Goal: Information Seeking & Learning: Check status

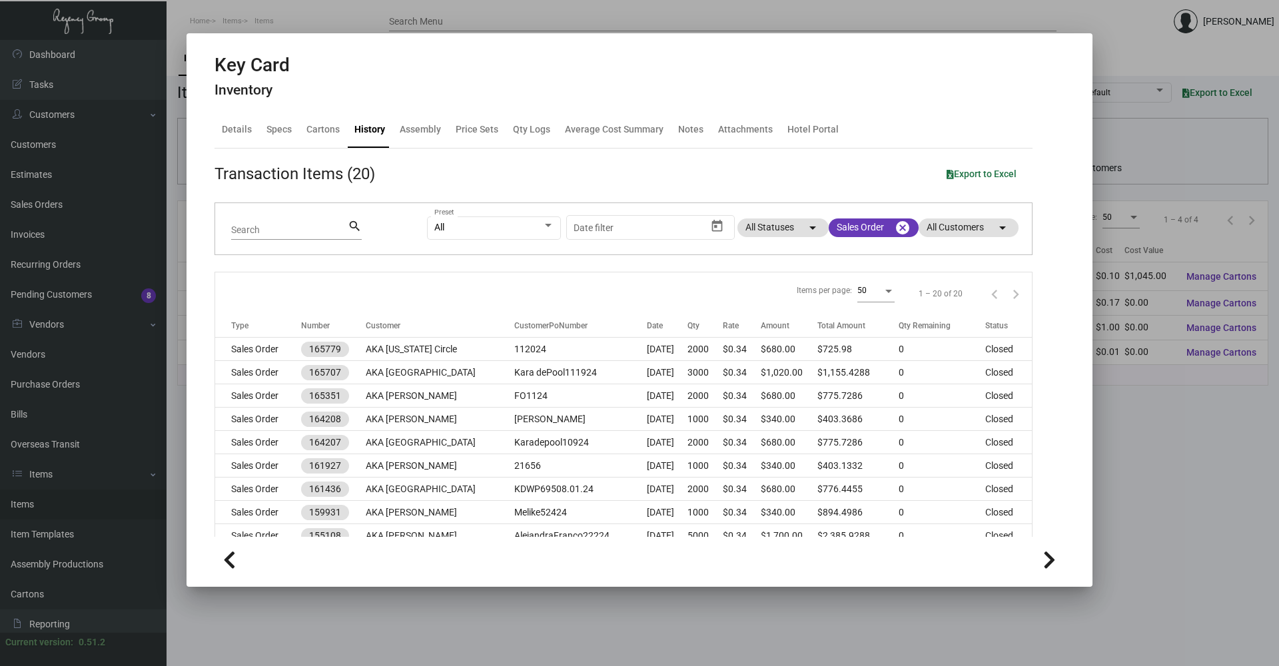
click at [1174, 546] on div at bounding box center [639, 333] width 1279 height 666
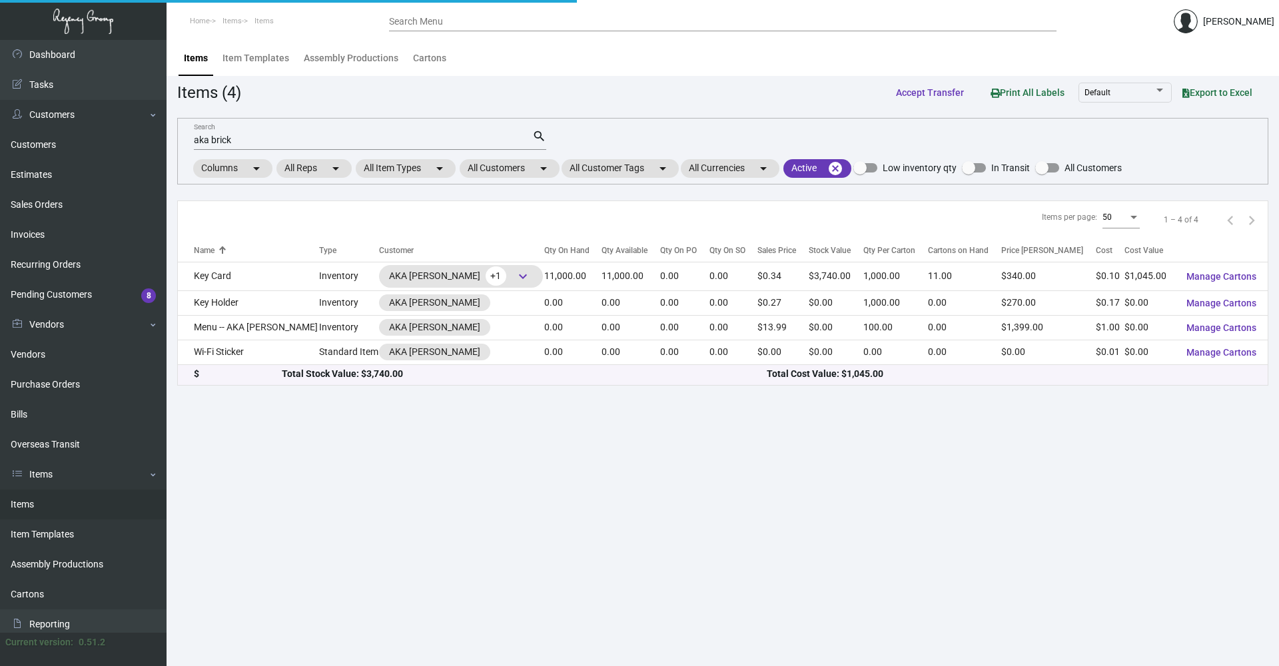
click at [1174, 546] on main "Items Item Templates Assembly Productions Cartons Items (4) Accept Transfer Pri…" at bounding box center [723, 353] width 1112 height 626
click at [481, 145] on div "aka brick Search" at bounding box center [363, 139] width 338 height 21
click at [480, 143] on input "aka brick" at bounding box center [363, 140] width 338 height 11
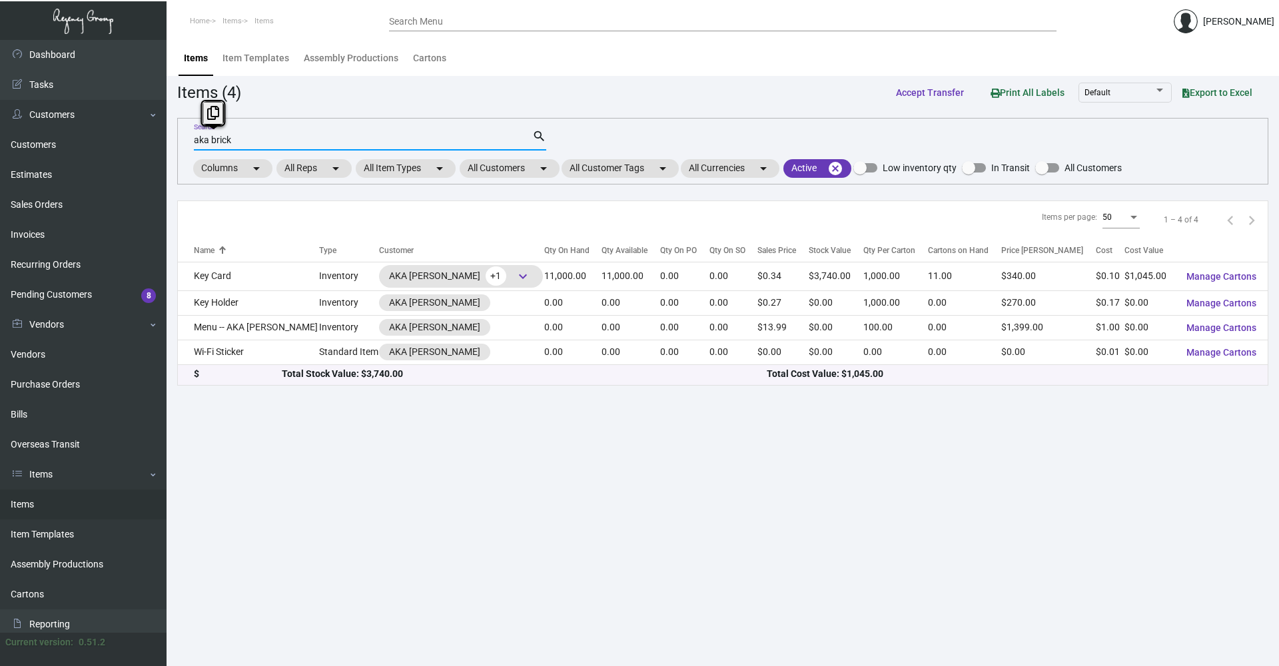
click at [480, 143] on input "aka brick" at bounding box center [363, 140] width 338 height 11
type input "="
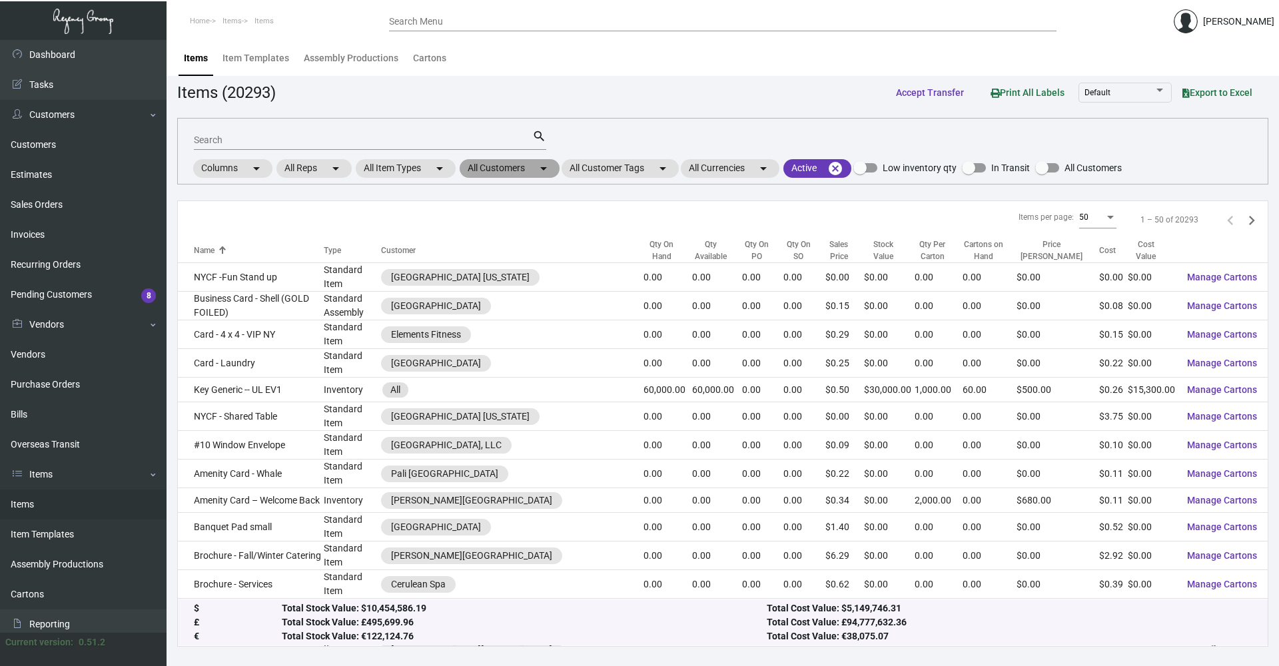
click at [517, 173] on mat-chip "All Customers arrow_drop_down" at bounding box center [510, 168] width 100 height 19
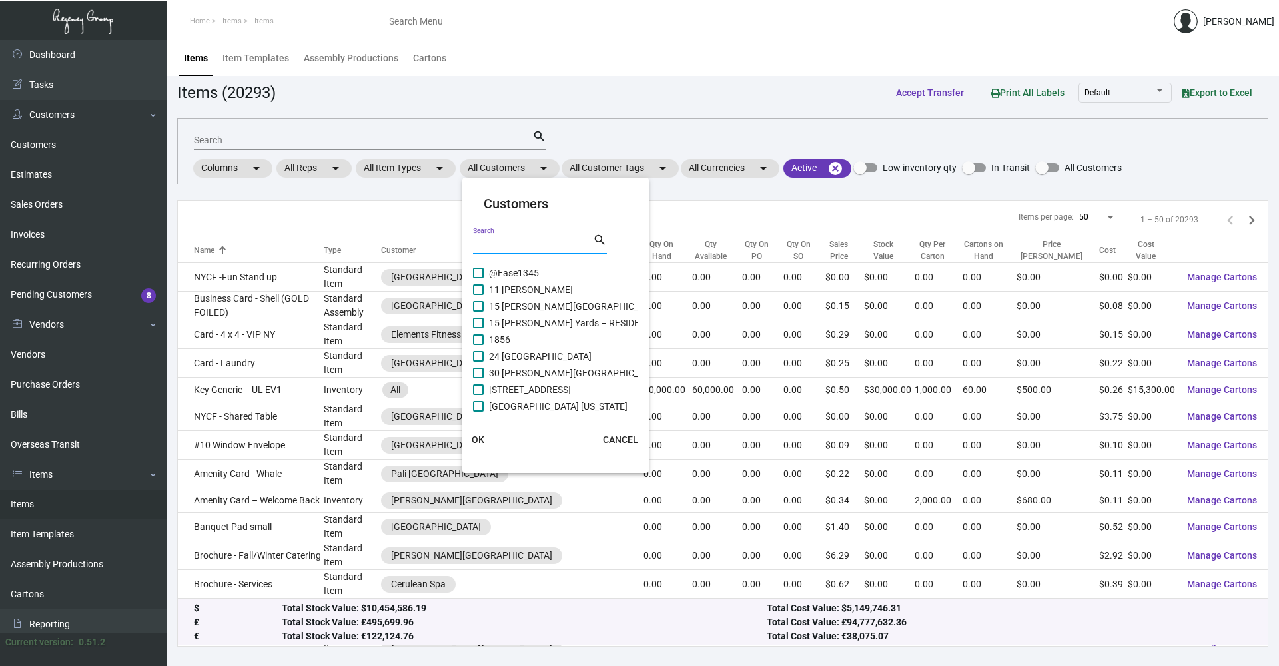
click at [527, 244] on input "Search" at bounding box center [533, 244] width 120 height 11
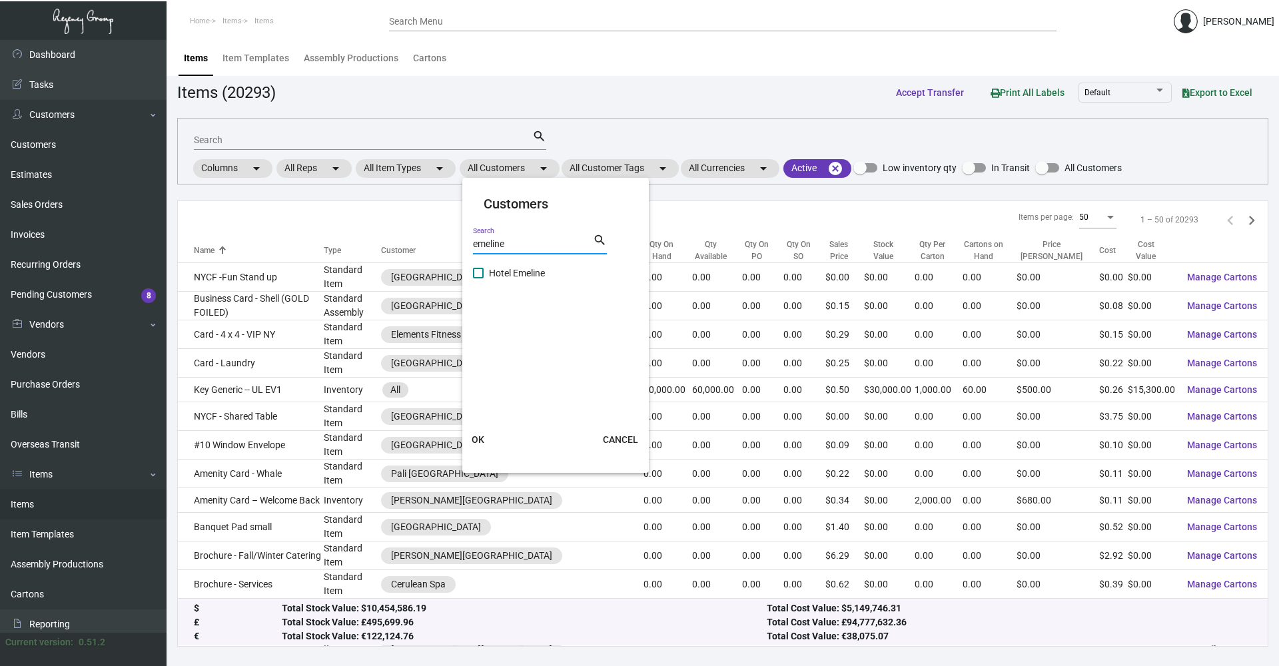
type input "emeline"
click at [516, 278] on span "Hotel Emeline" at bounding box center [517, 273] width 56 height 16
click at [478, 278] on input "Hotel Emeline" at bounding box center [478, 278] width 1 height 1
checkbox input "true"
click at [472, 436] on span "OK" at bounding box center [478, 439] width 13 height 11
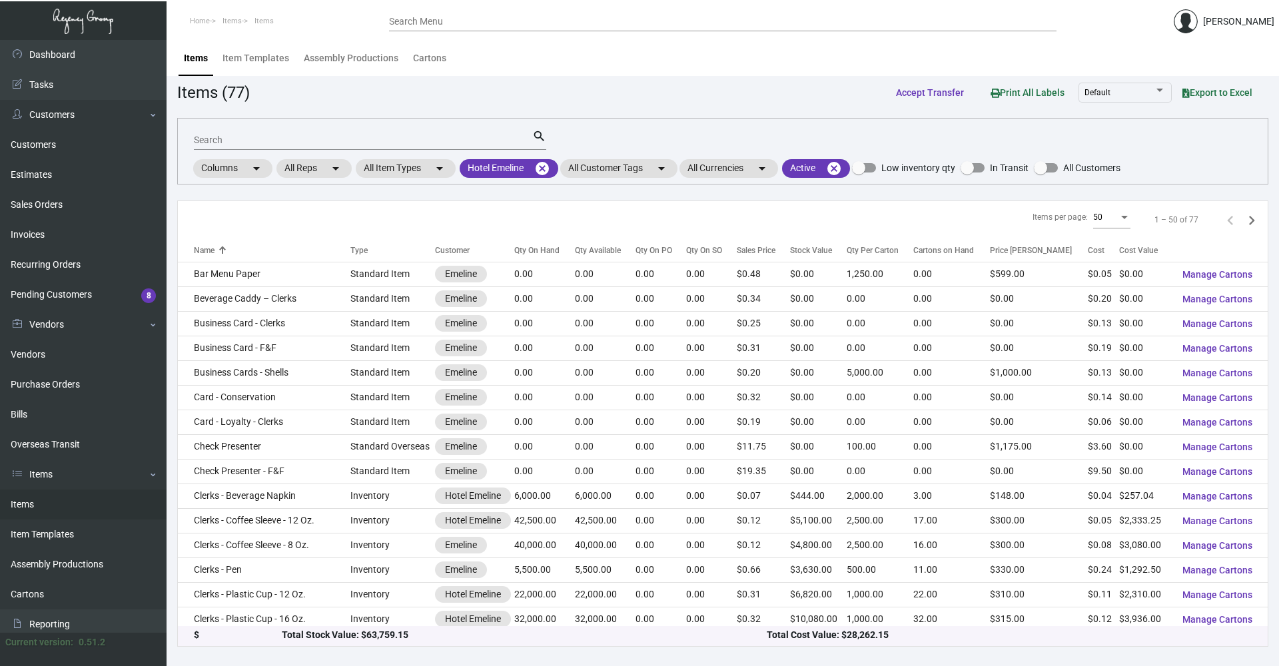
click at [392, 139] on input "Search" at bounding box center [363, 140] width 338 height 11
click at [346, 142] on input "Search" at bounding box center [363, 140] width 338 height 11
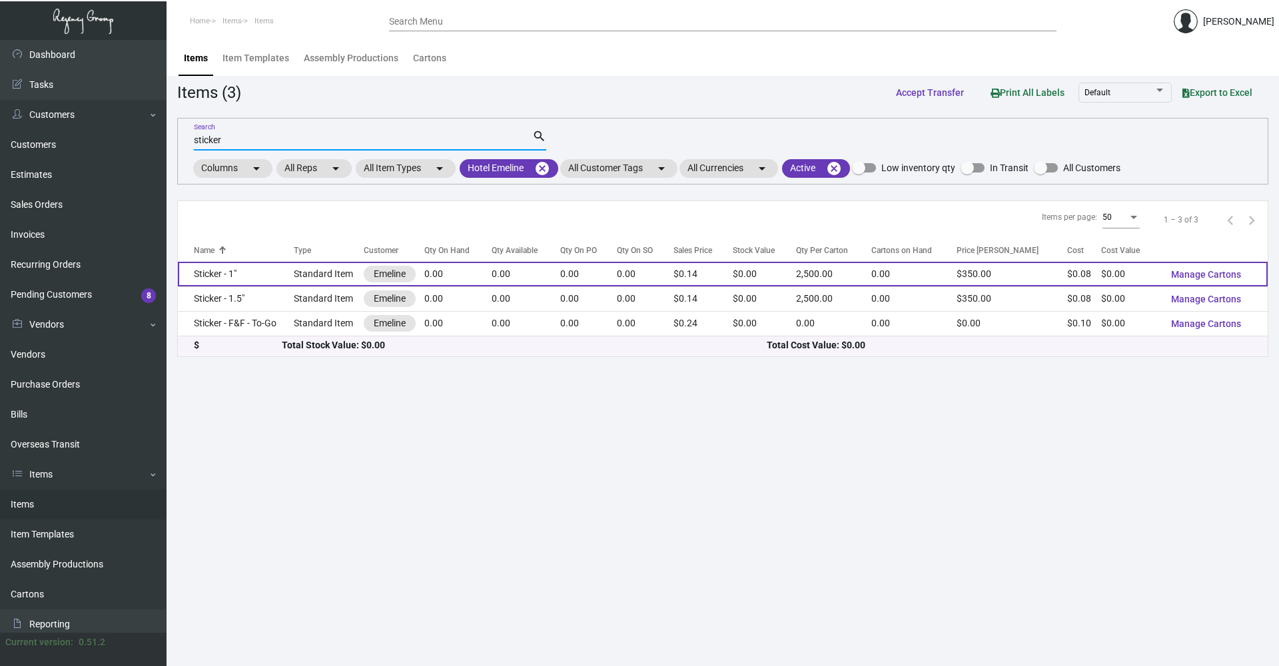
type input "sticker"
click at [278, 269] on td "Sticker - 1"" at bounding box center [236, 274] width 116 height 25
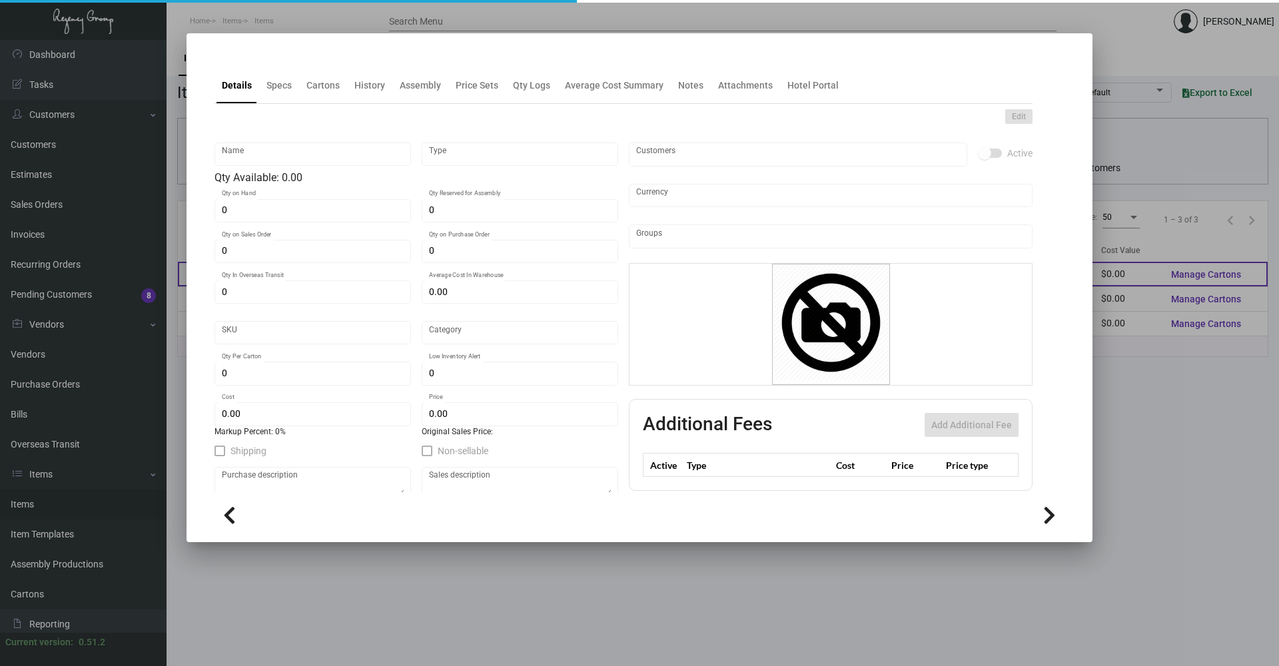
type input "Sticker - 1""
type input "Standard Item"
type input "$ 0.00"
type input "Standard"
type input "2,500"
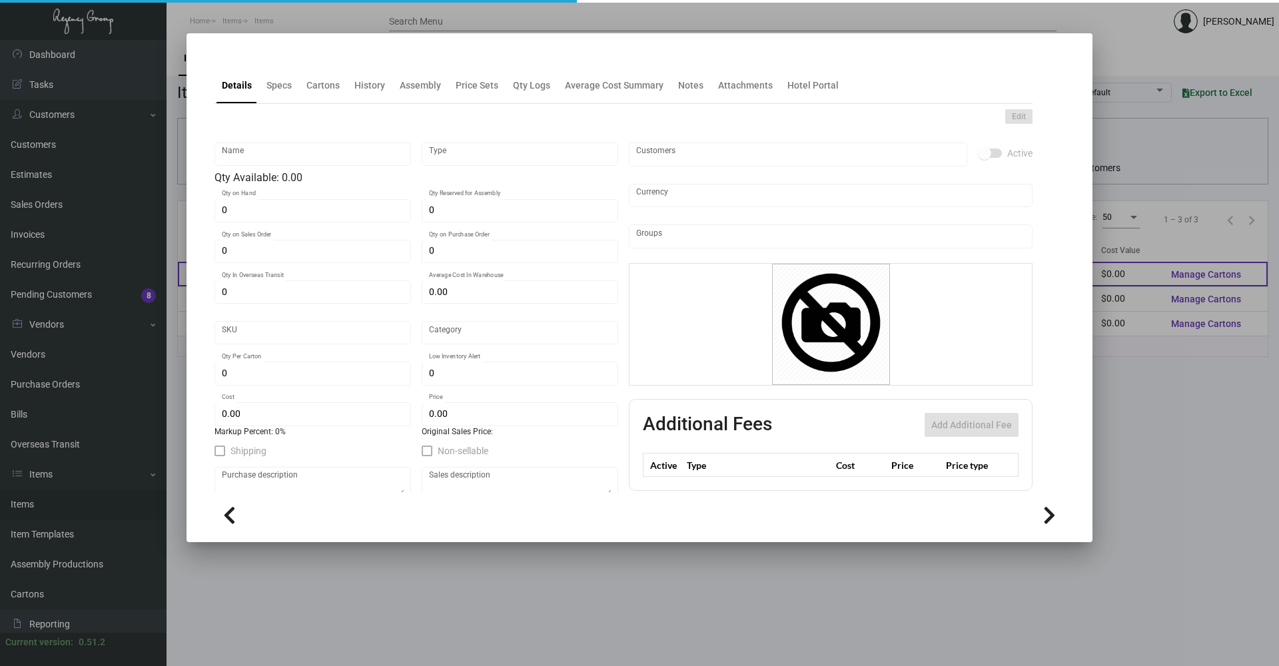
type input "$ 0.08066"
type input "$ 0.14"
checkbox input "true"
type input "United States Dollar $"
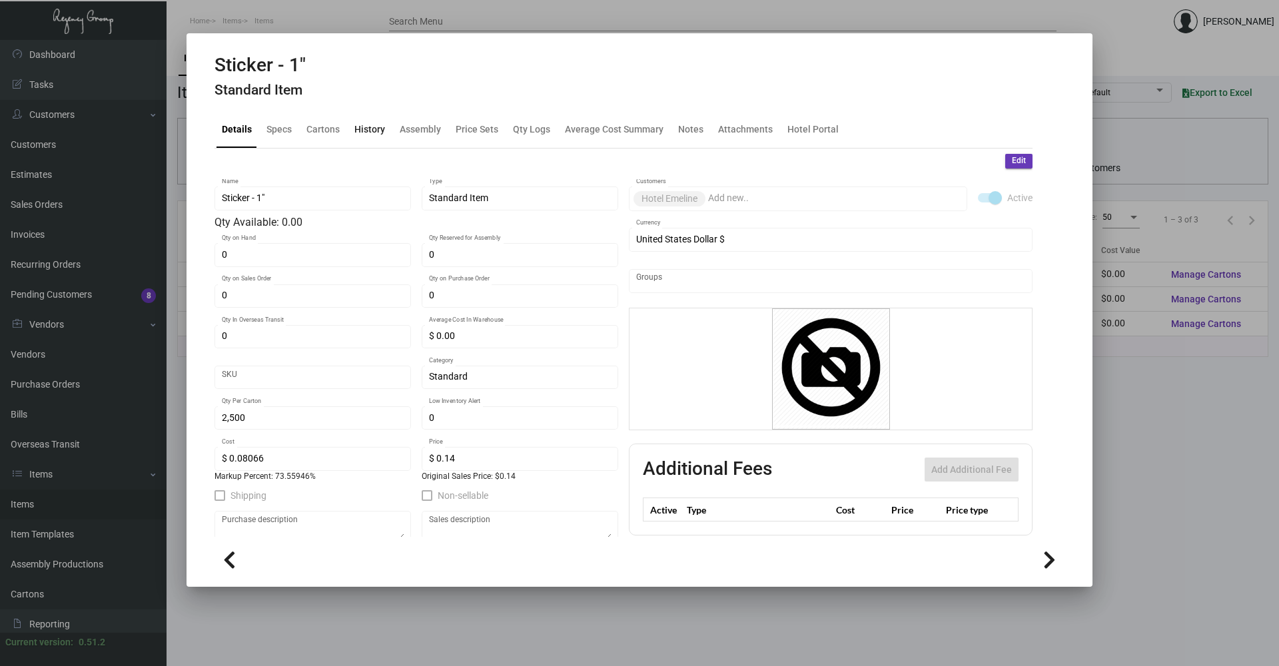
click at [358, 133] on div "History" at bounding box center [369, 130] width 31 height 14
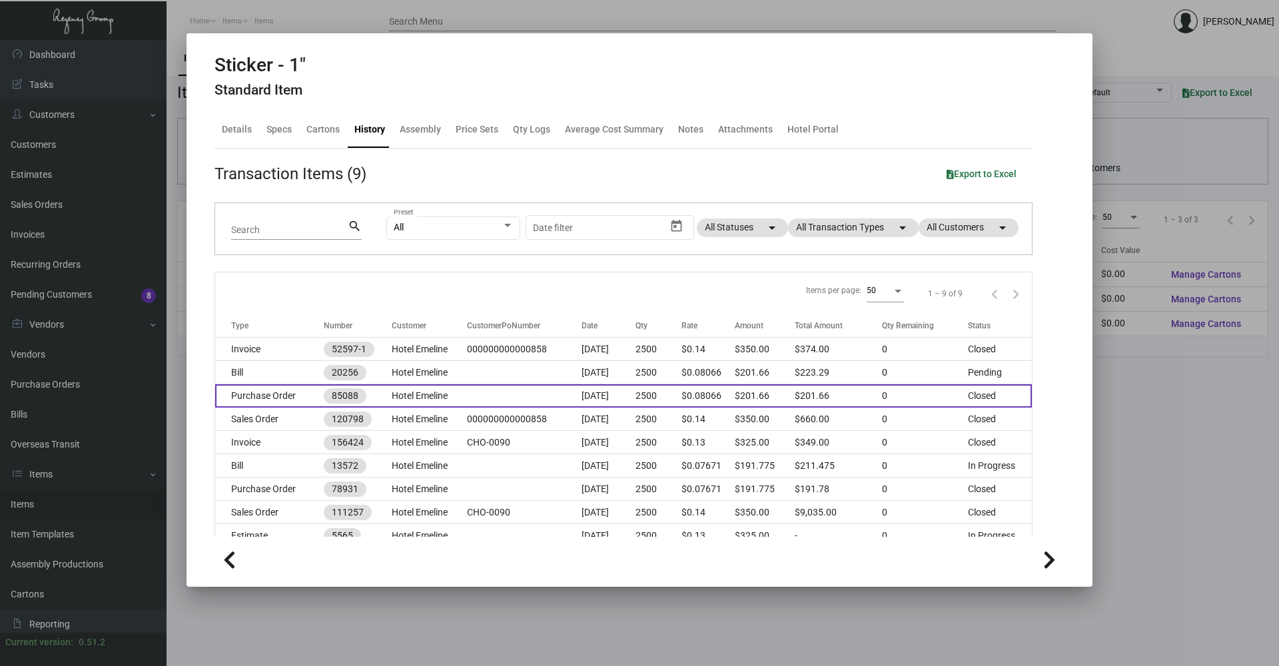
click at [683, 402] on td "$0.08066" at bounding box center [708, 395] width 54 height 23
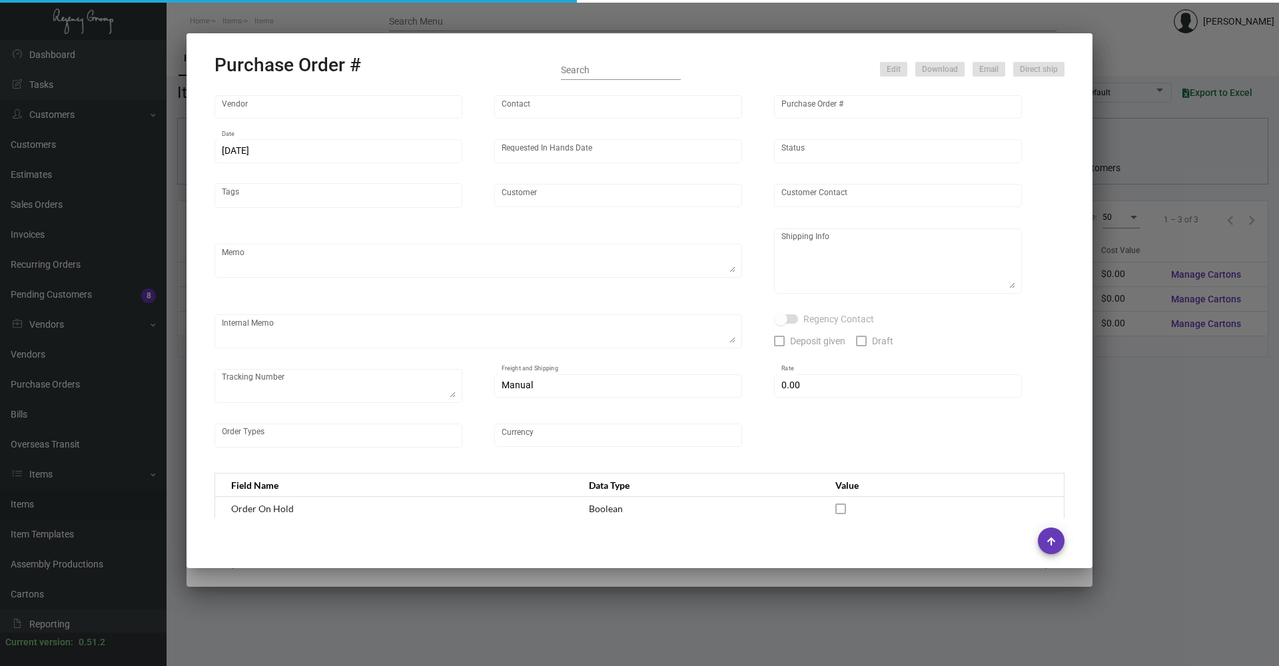
type input "Discount Labels Inc."
type input "Order Release"
type input "85088"
type input "[DATE]"
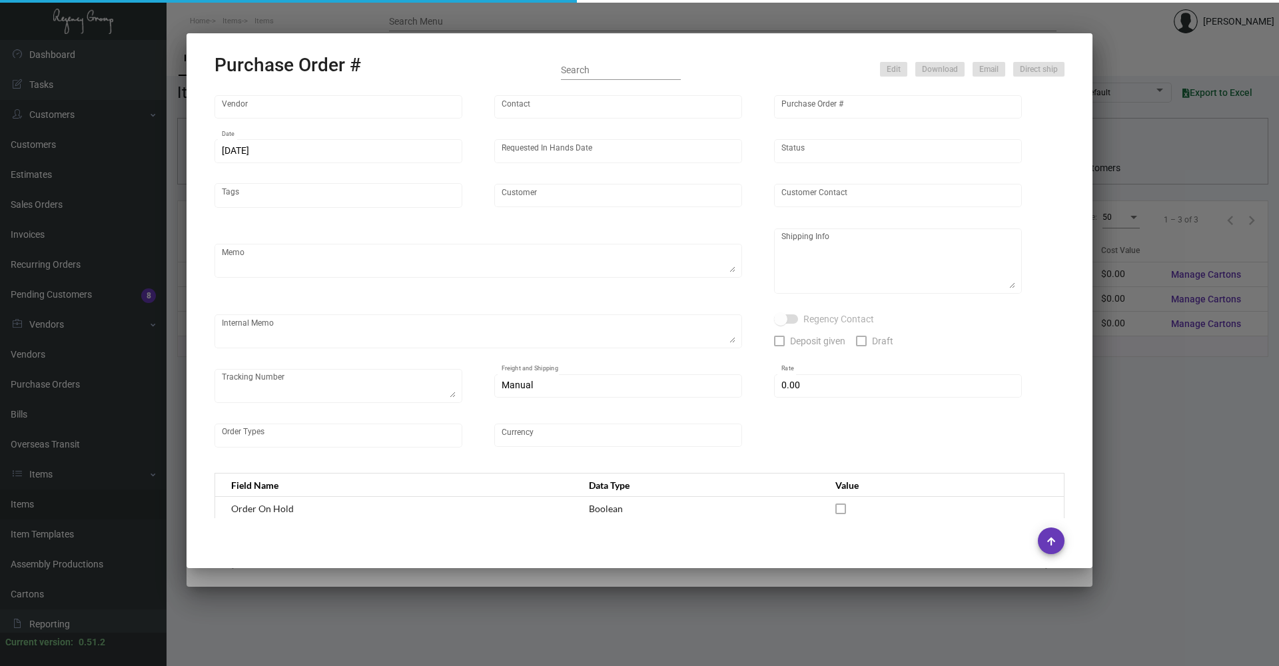
type input "Hotel Emeline"
type input "AP Emeline"
type textarea "Same as previous PO#78931 Order Acknowledgement #2109509635000"
type textarea "[PERSON_NAME] [PERSON_NAME] [STREET_ADDRESS]"
type input "$ 0.00"
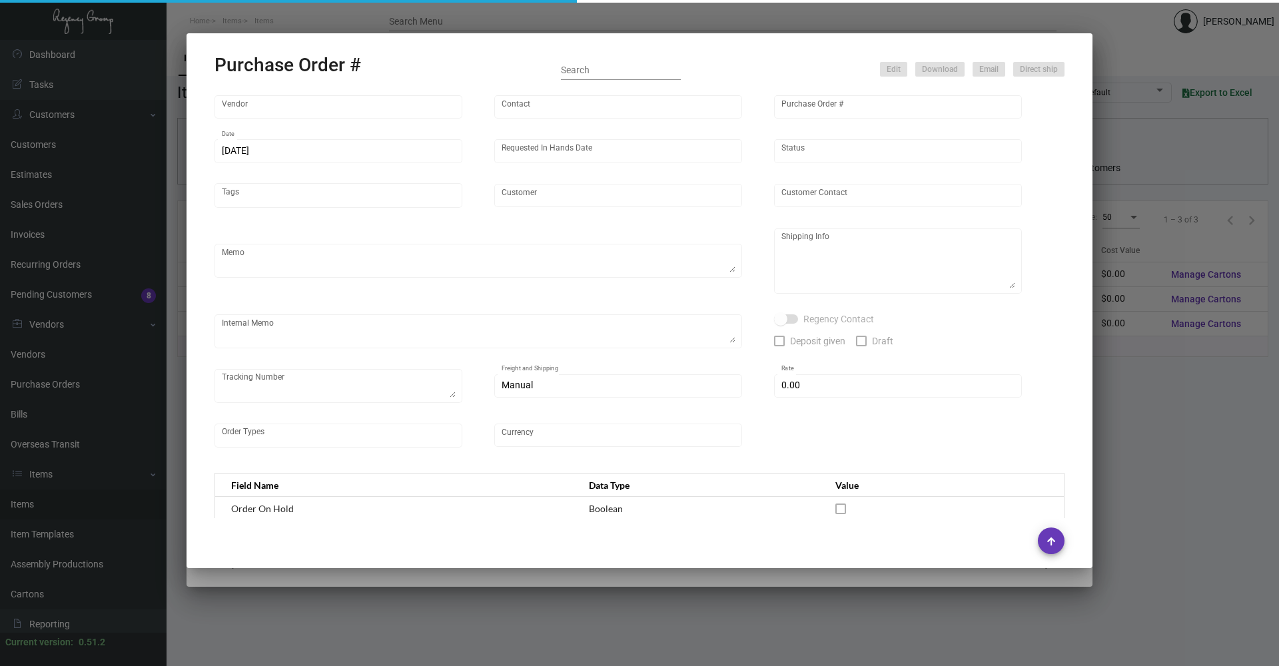
type input "United States Dollar $"
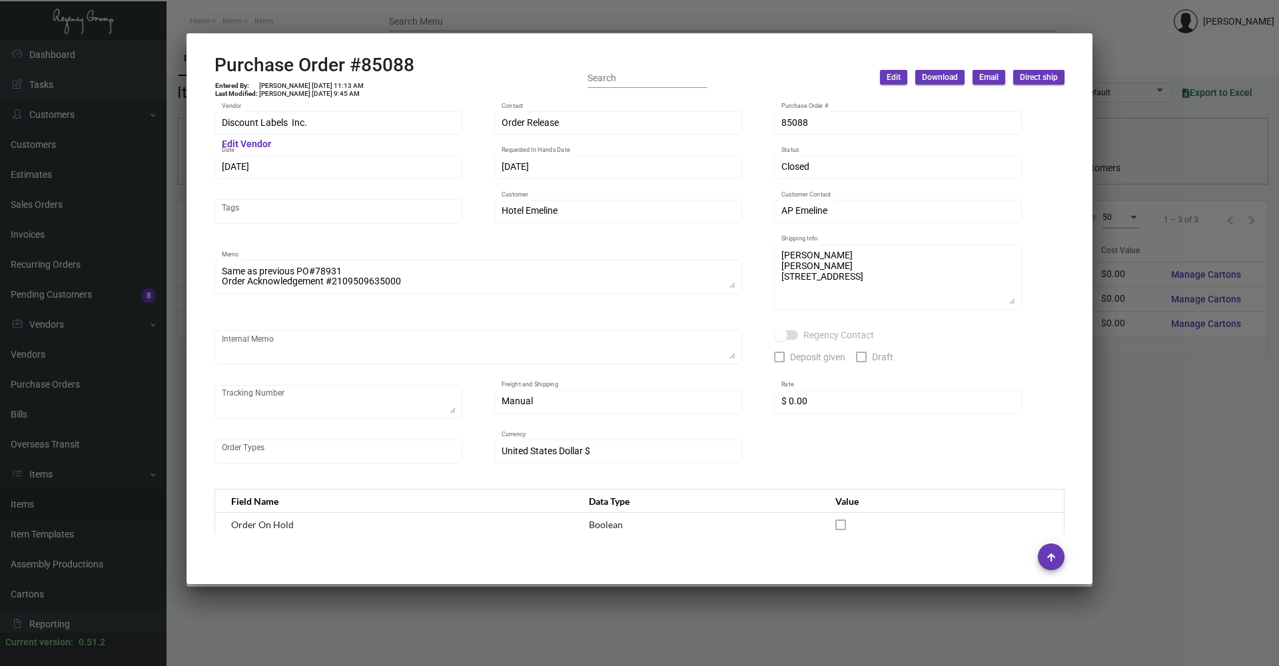
drag, startPoint x: 1154, startPoint y: 515, endPoint x: 1076, endPoint y: 498, distance: 80.4
click at [1155, 515] on div at bounding box center [639, 333] width 1279 height 666
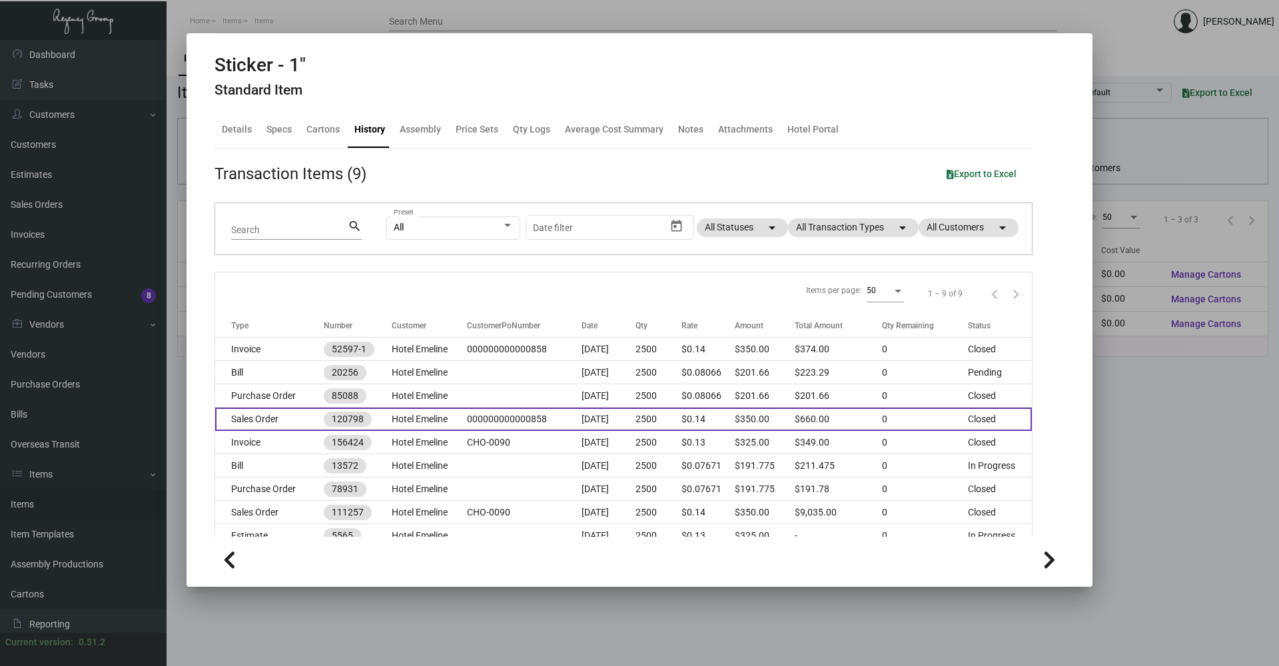
click at [474, 412] on td "000000000000858" at bounding box center [524, 419] width 115 height 23
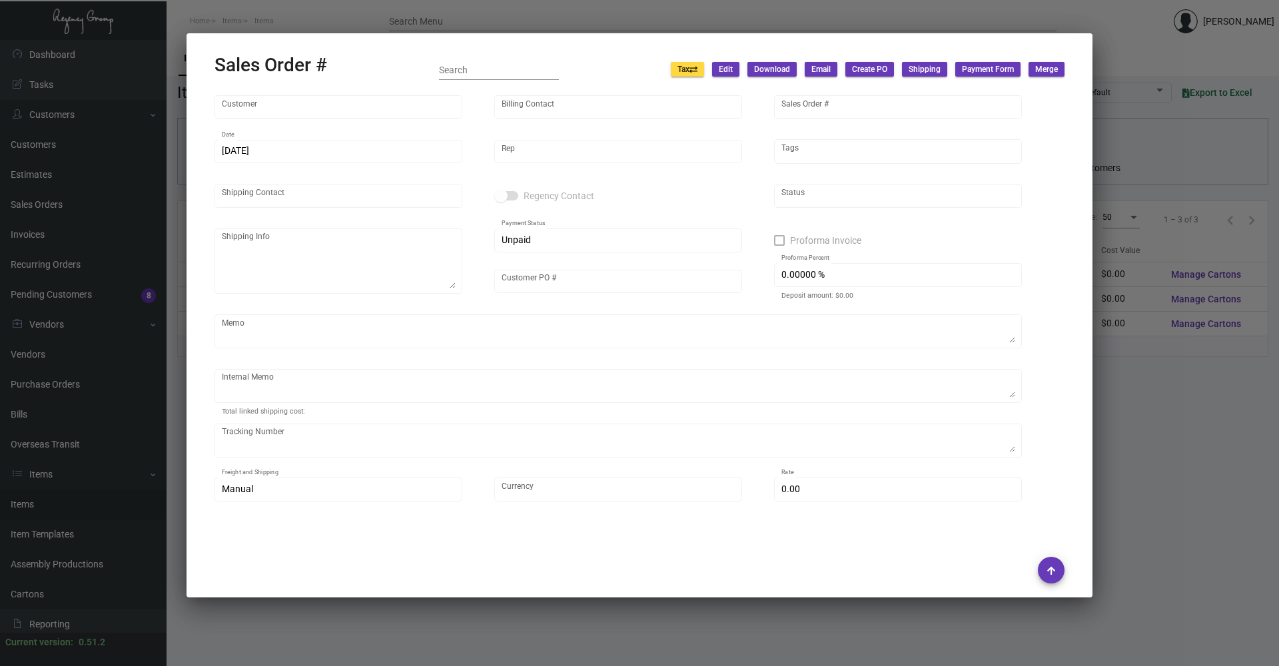
type input "Hotel Emeline"
type input "AP Emeline"
type input "120798"
type input "[DATE]"
type input "[PERSON_NAME]"
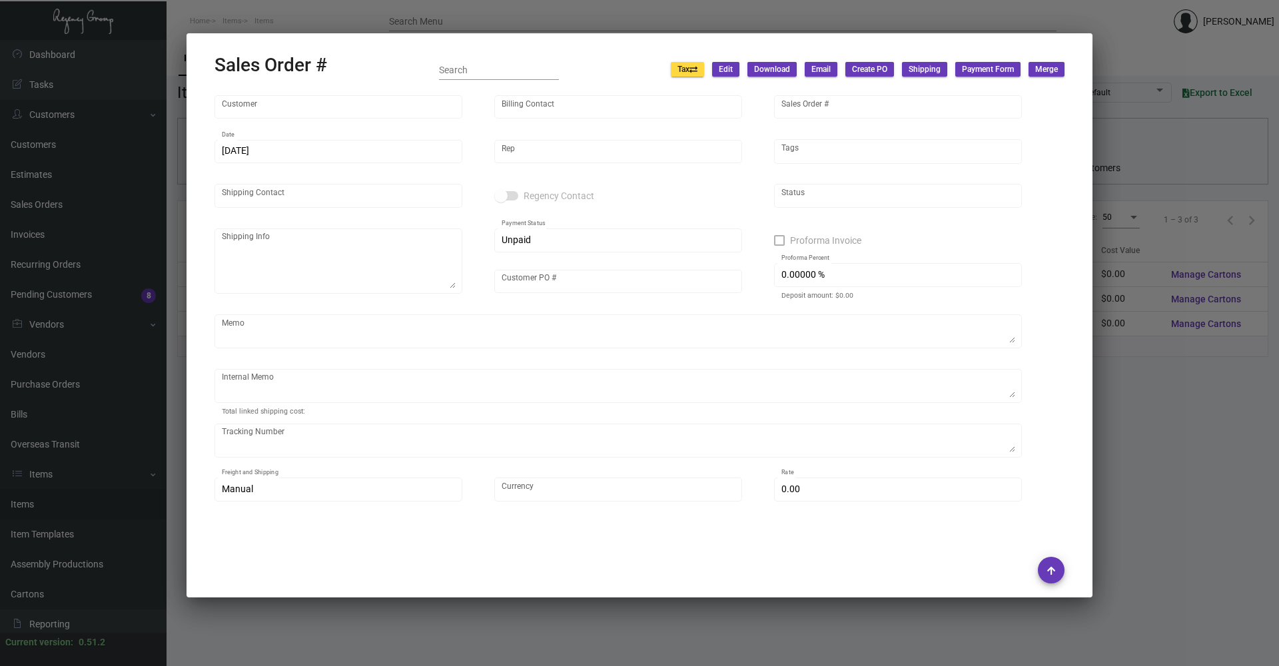
type input "AP Emeline"
type textarea "[PERSON_NAME] [PERSON_NAME] [STREET_ADDRESS]"
type input "000000000000858"
type input "United States Dollar $"
type input "$ 0.00"
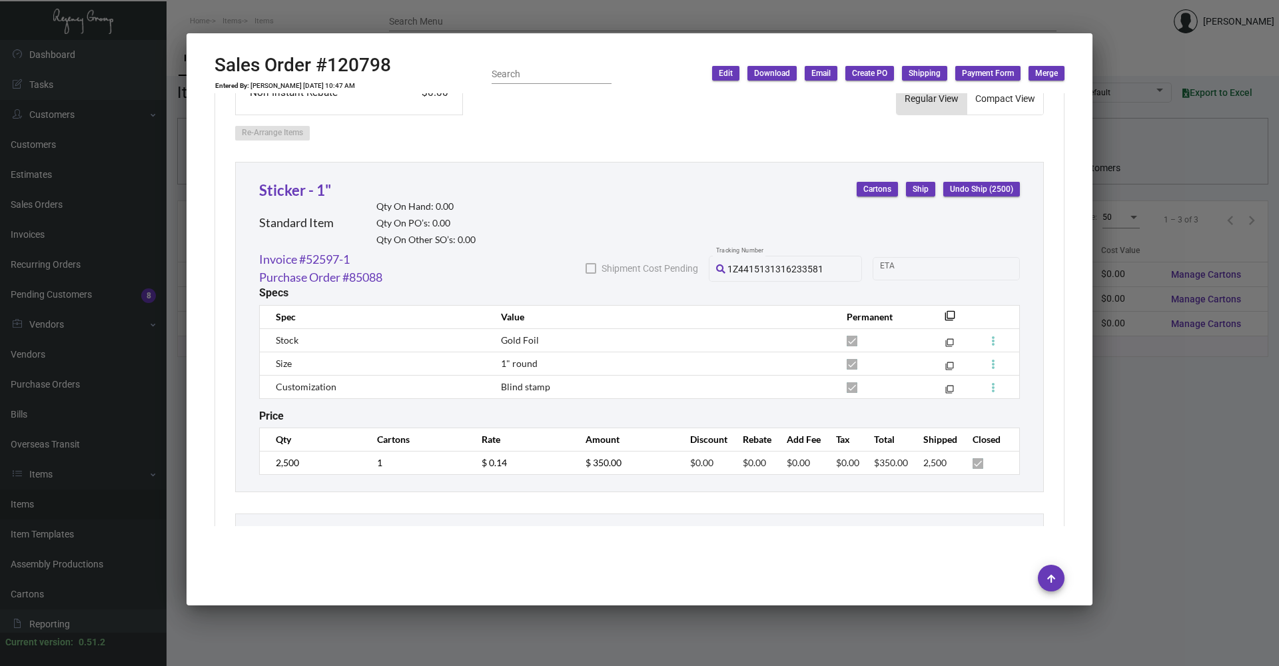
scroll to position [691, 0]
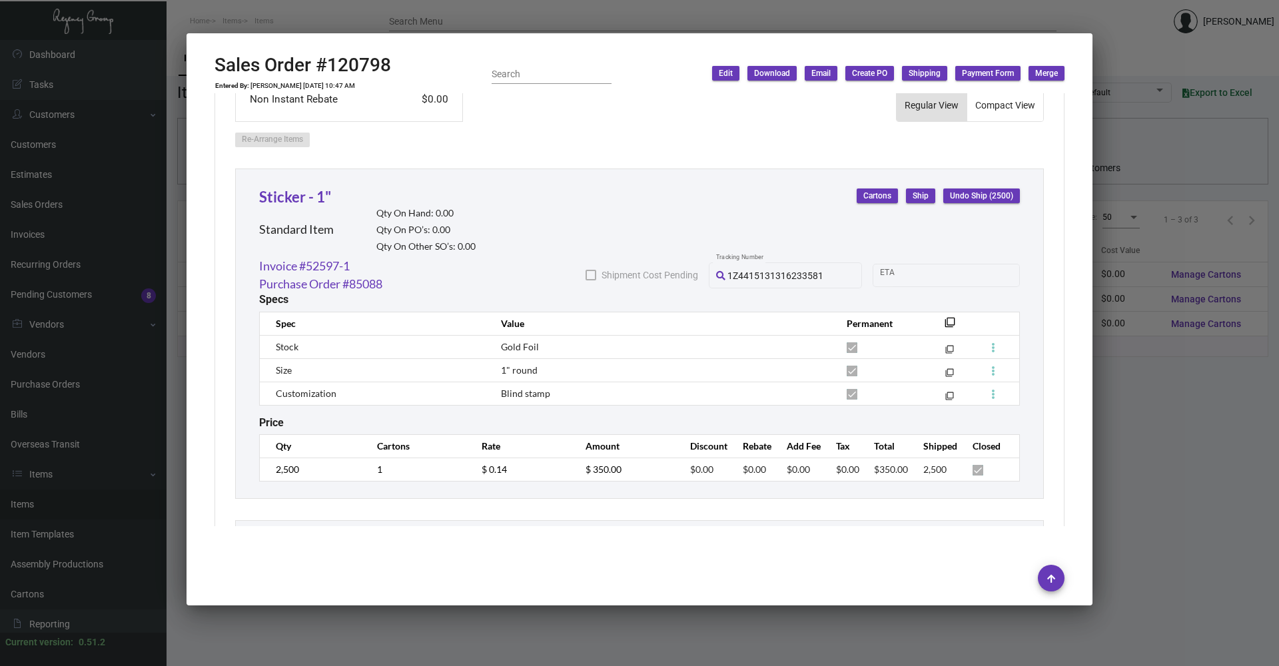
click at [418, 620] on div at bounding box center [639, 333] width 1279 height 666
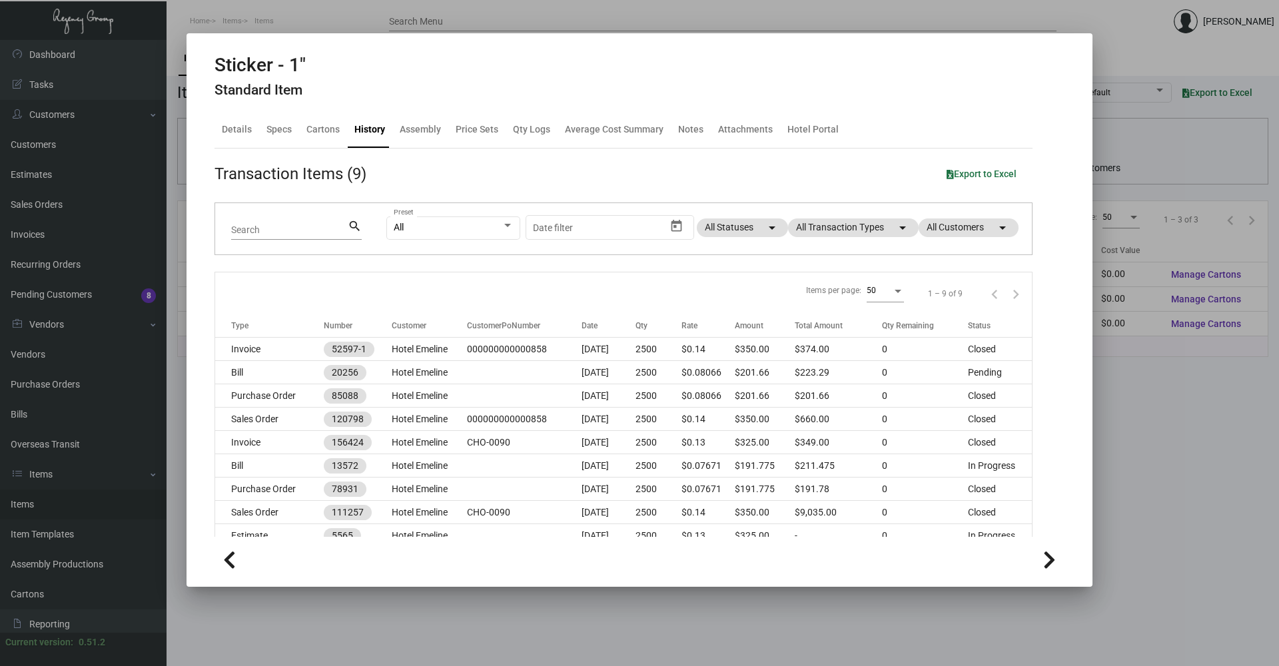
click at [350, 602] on div at bounding box center [639, 333] width 1279 height 666
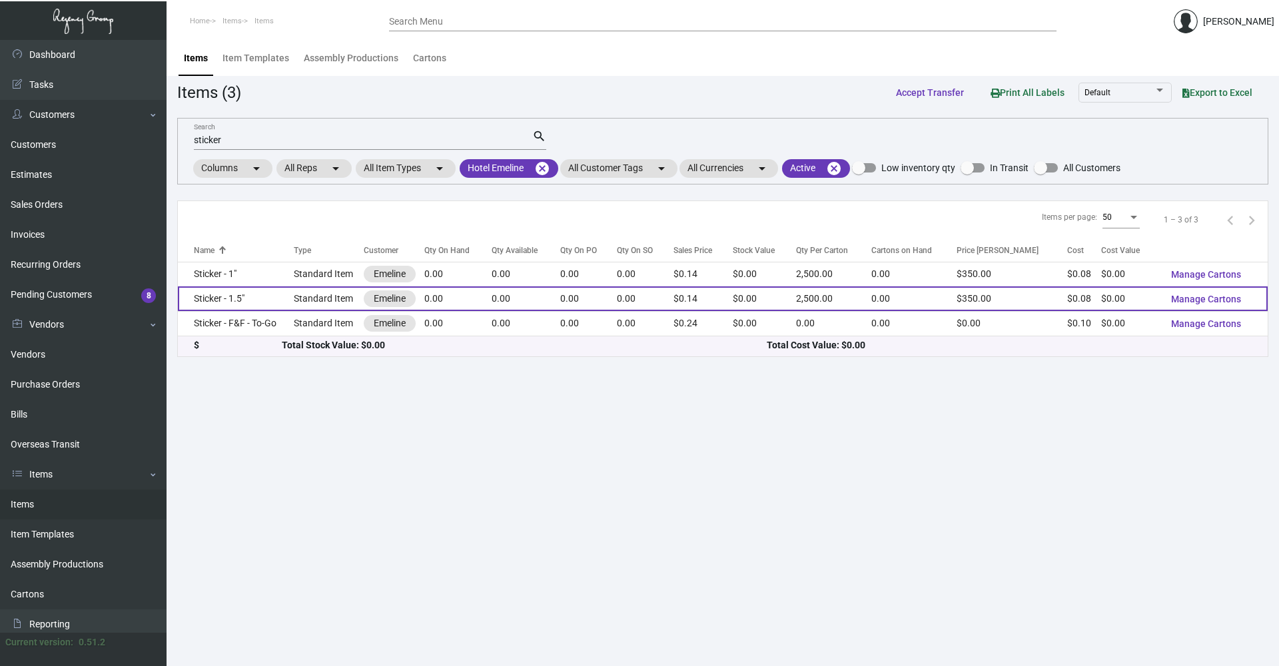
click at [258, 307] on td "Sticker - 1.5"" at bounding box center [236, 298] width 116 height 25
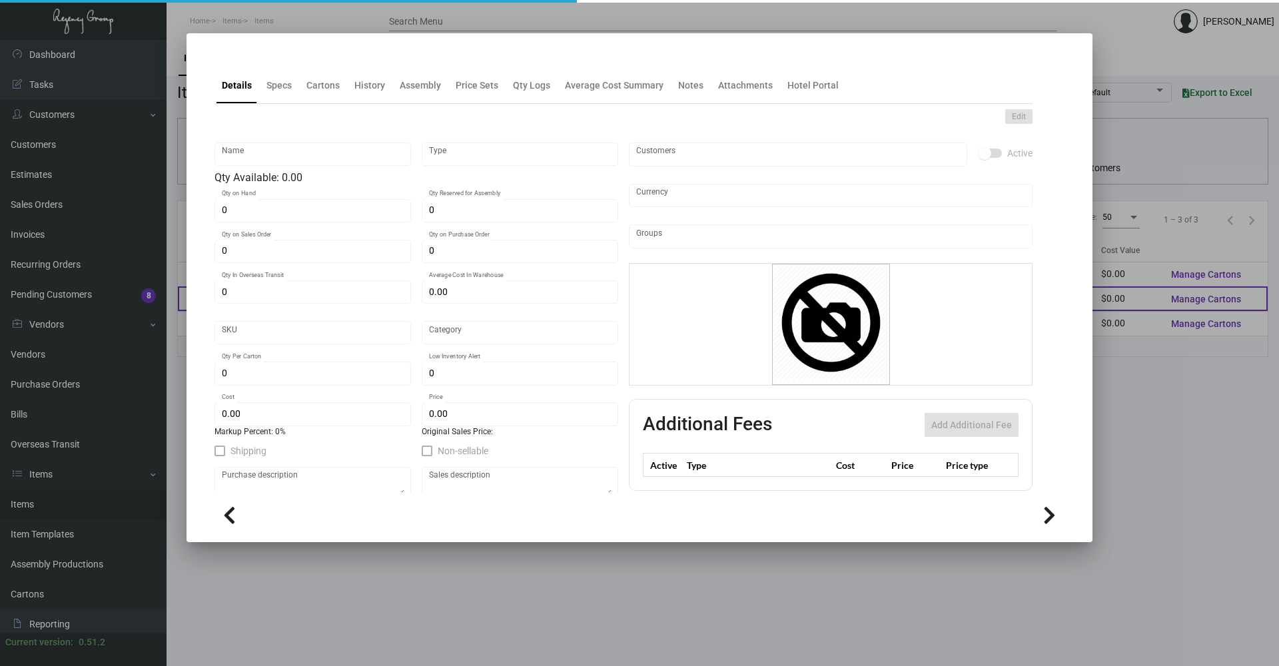
type input "Sticker - 1.5""
type input "Standard Item"
type input "$ 0.00"
type input "Standard"
type input "2,500"
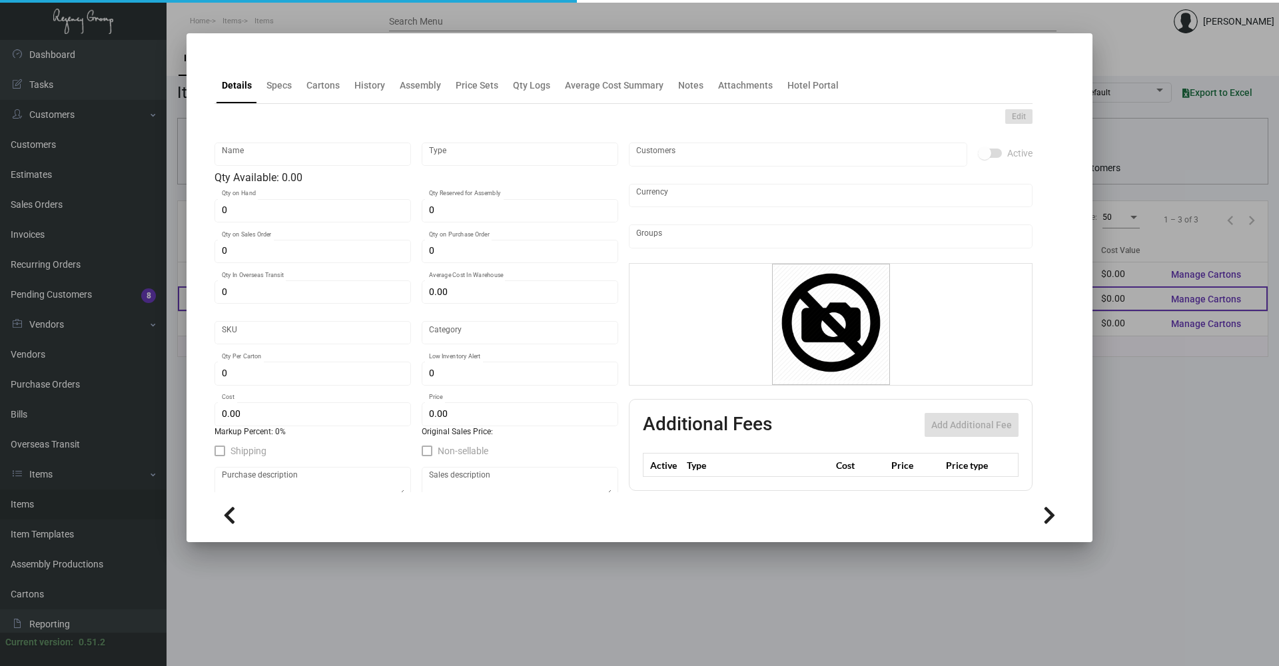
type input "$ 0.07771"
type input "$ 0.14"
checkbox input "true"
type input "United States Dollar $"
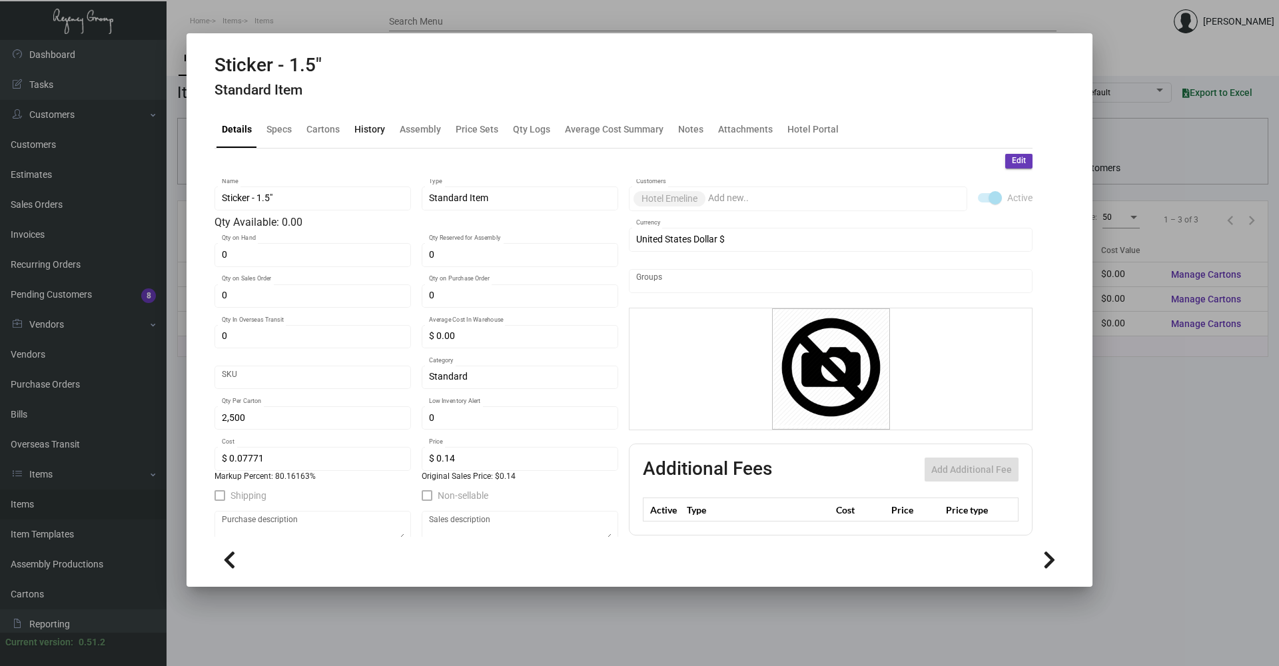
click at [364, 135] on div "History" at bounding box center [369, 130] width 31 height 14
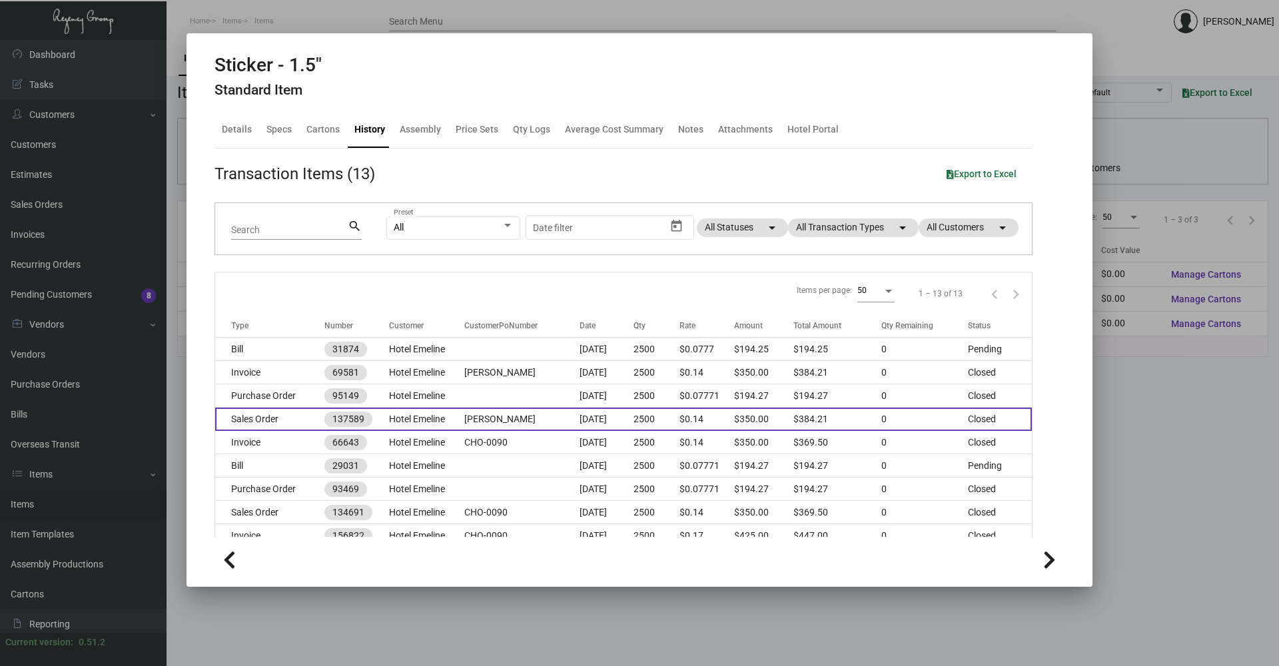
click at [440, 412] on td "Hotel Emeline" at bounding box center [427, 419] width 76 height 23
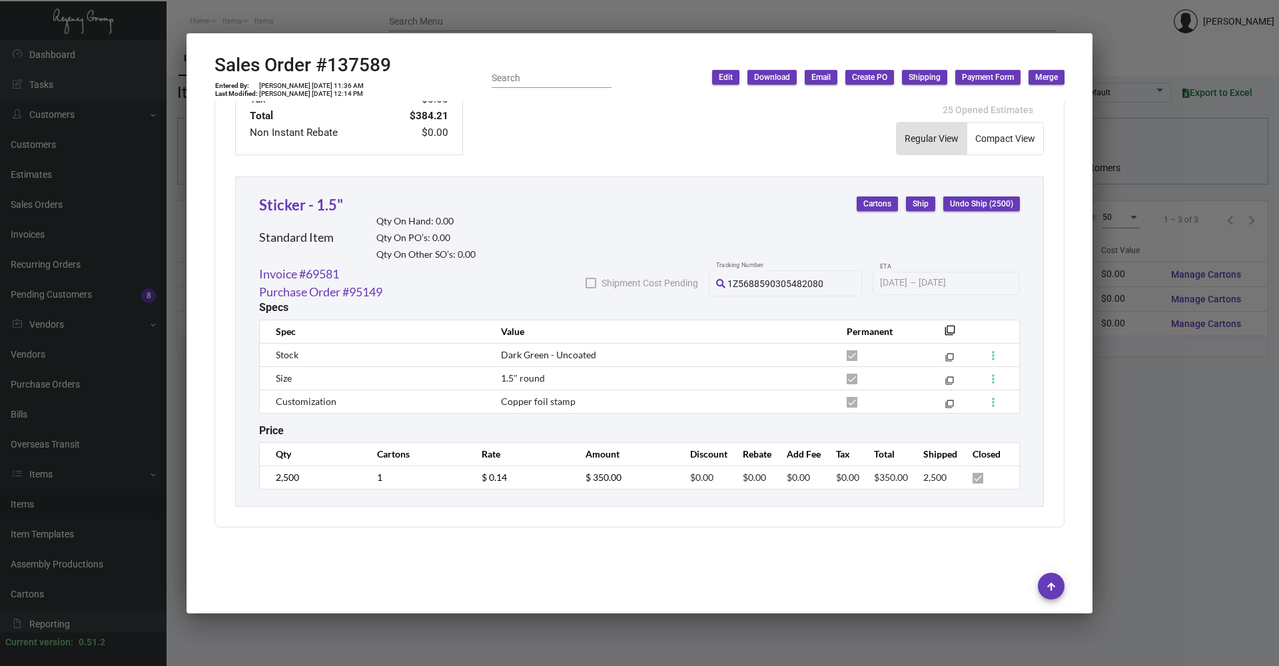
scroll to position [667, 0]
click at [629, 632] on div at bounding box center [639, 333] width 1279 height 666
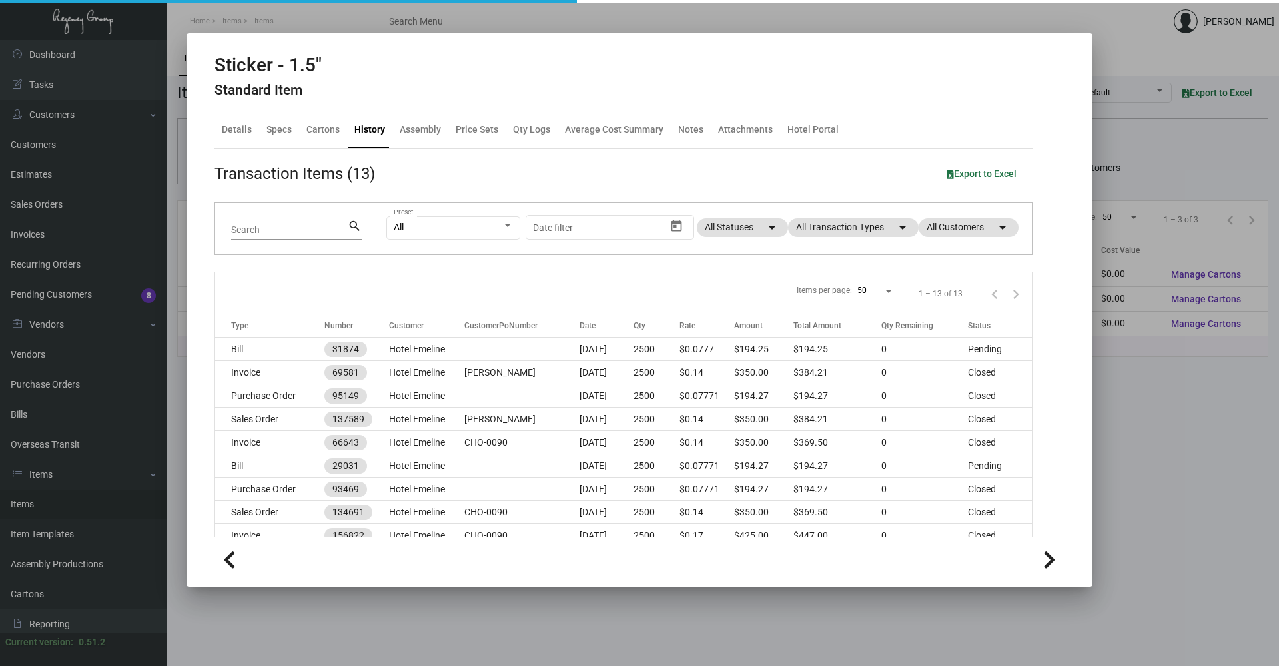
click at [569, 616] on div at bounding box center [639, 333] width 1279 height 666
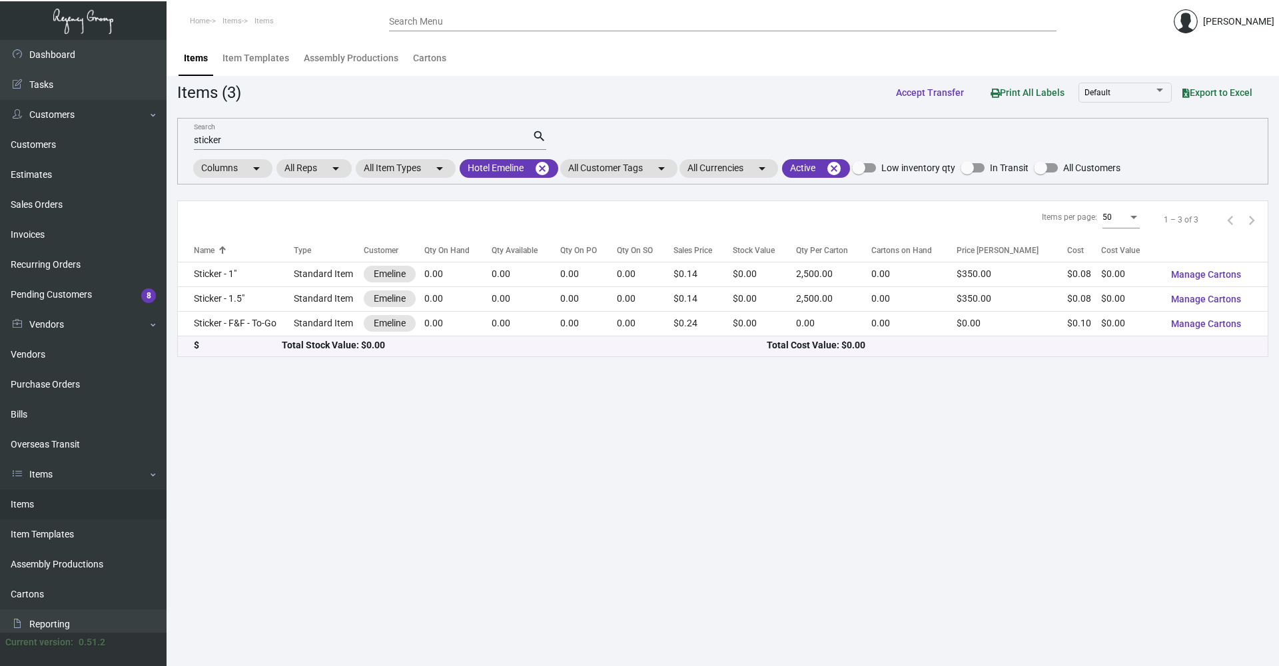
click at [227, 138] on input "sticker" at bounding box center [363, 140] width 338 height 11
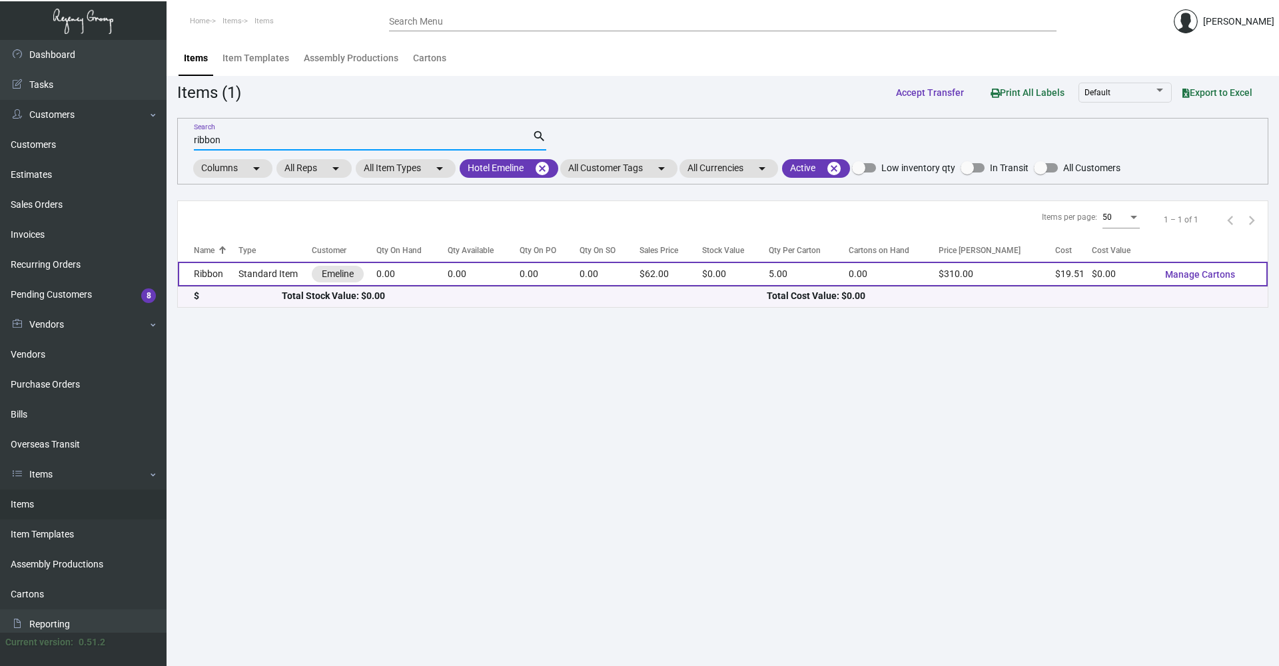
type input "ribbon"
click at [211, 269] on td "Ribbon" at bounding box center [208, 274] width 61 height 25
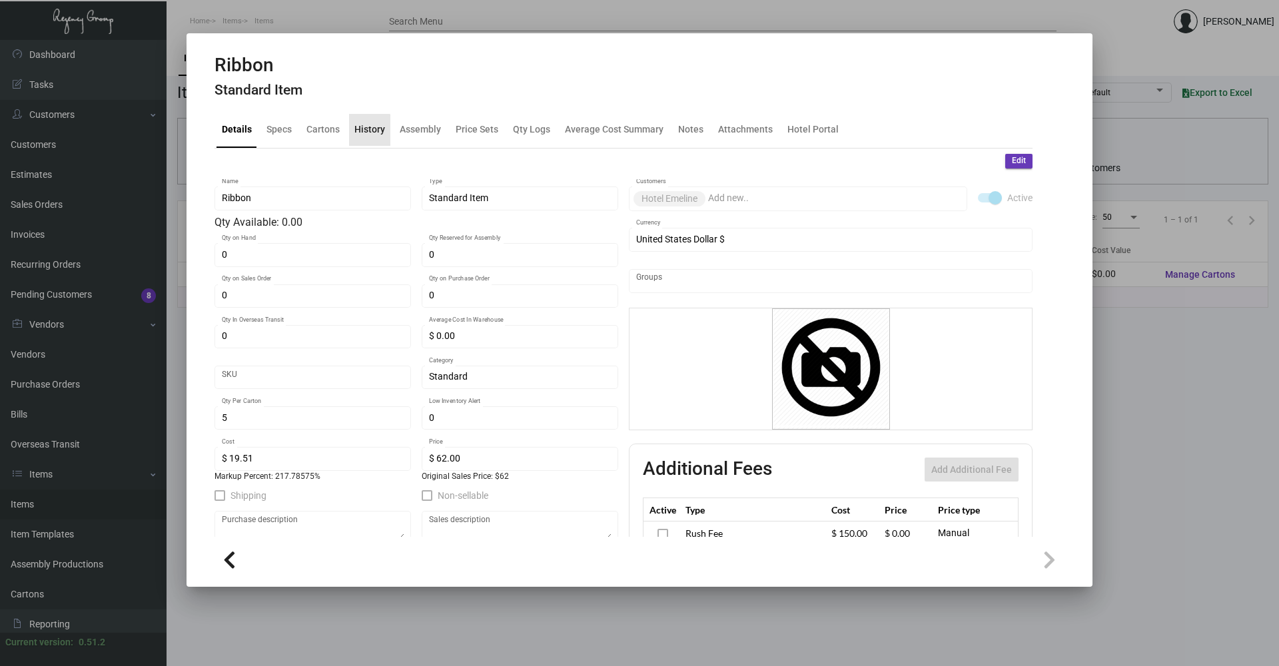
click at [357, 138] on div "History" at bounding box center [369, 130] width 41 height 32
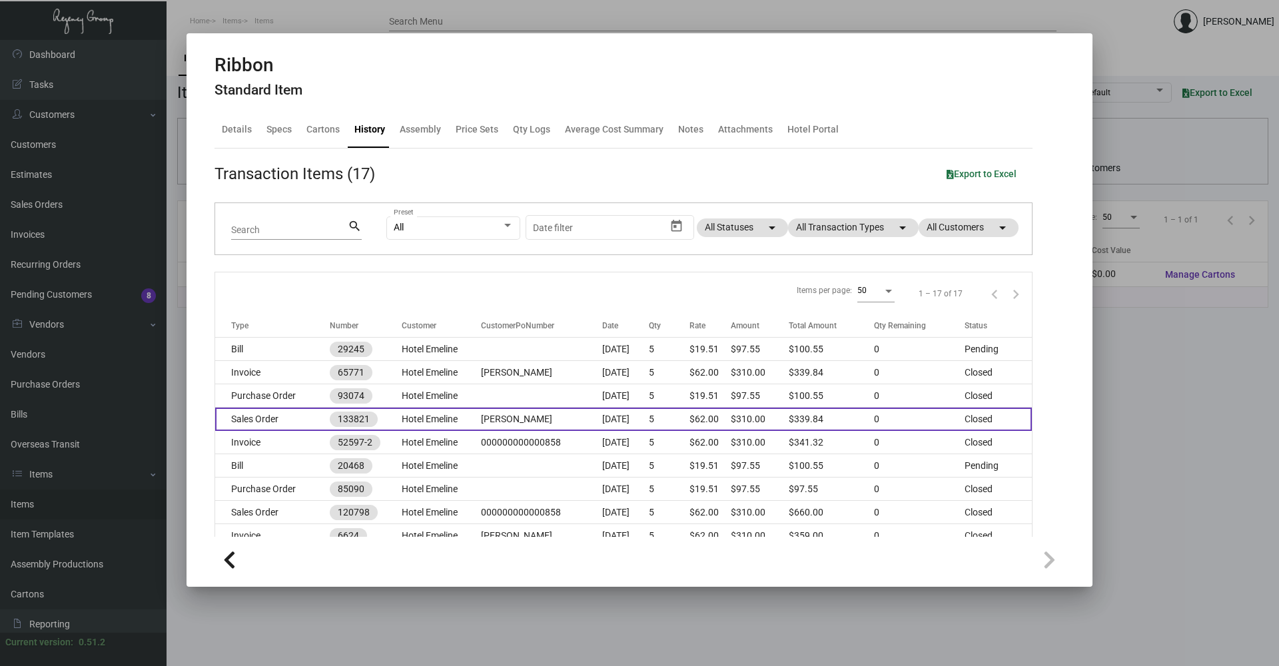
click at [509, 412] on td "[PERSON_NAME]" at bounding box center [541, 419] width 121 height 23
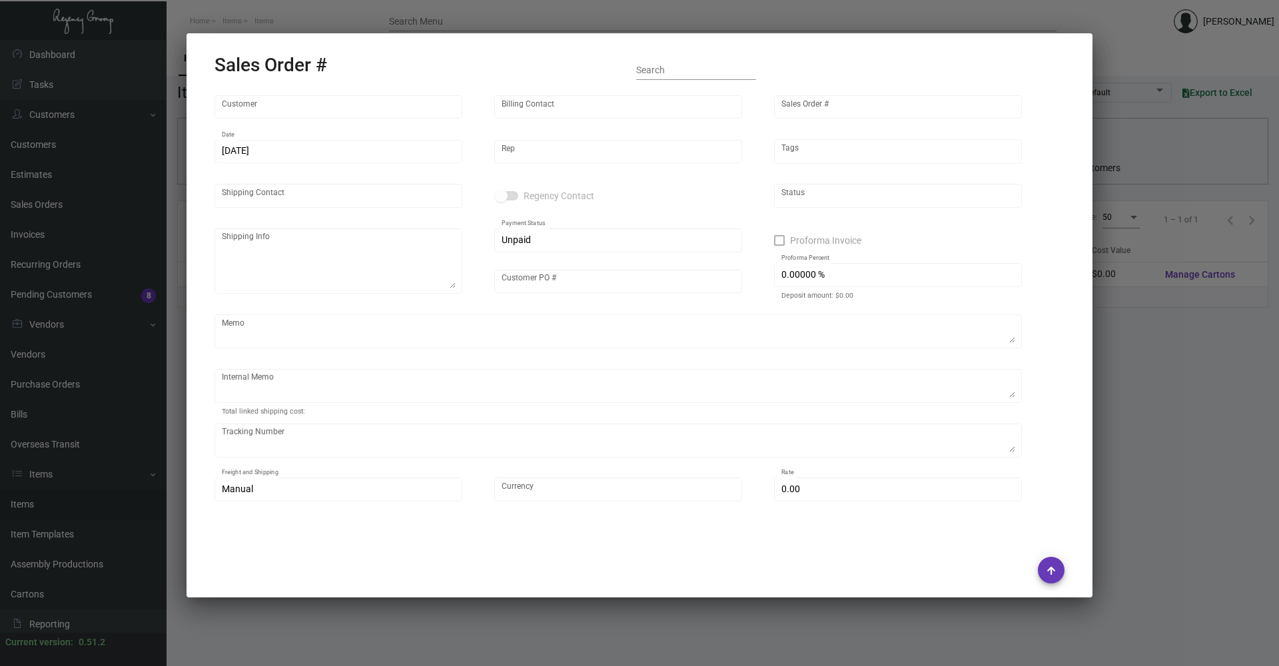
type input "Hotel Emeline"
type input "AP Emeline"
type input "133821"
type input "[DATE]"
type input "[PERSON_NAME]"
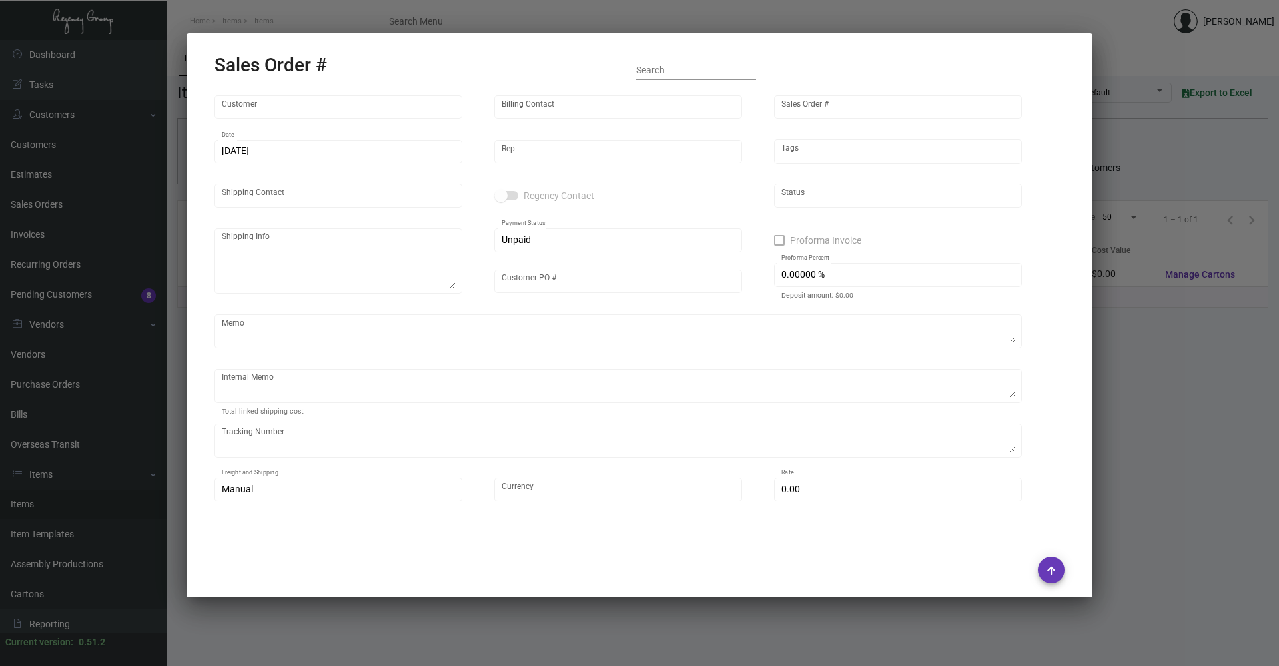
type input "[PERSON_NAME]"
type textarea "[PERSON_NAME] [PERSON_NAME] [STREET_ADDRESS]"
type input "[PERSON_NAME]"
type input "United States Dollar $"
type input "$ 29.84"
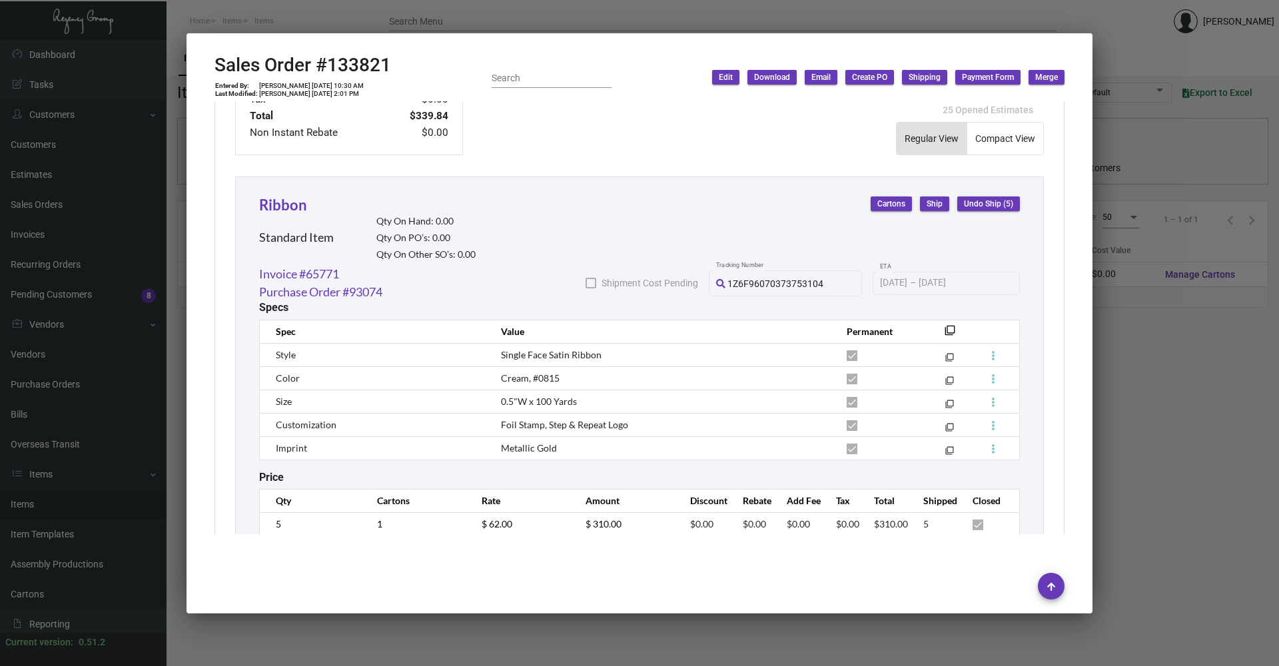
scroll to position [714, 0]
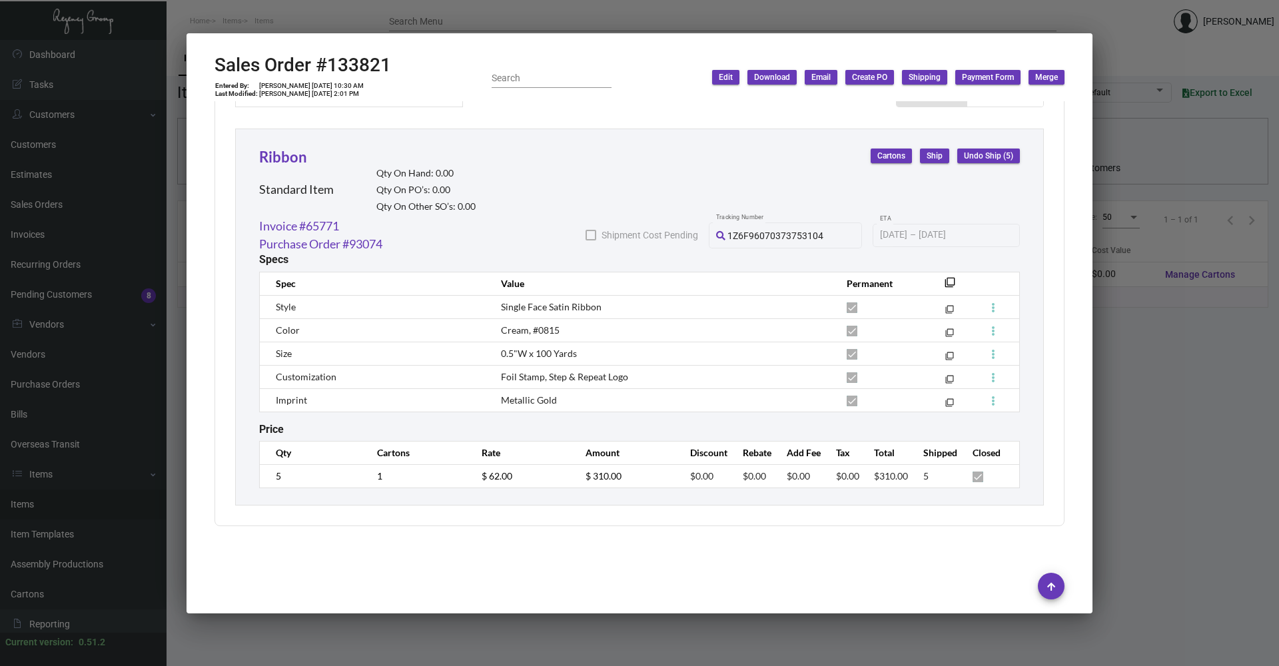
click at [1150, 440] on div at bounding box center [639, 333] width 1279 height 666
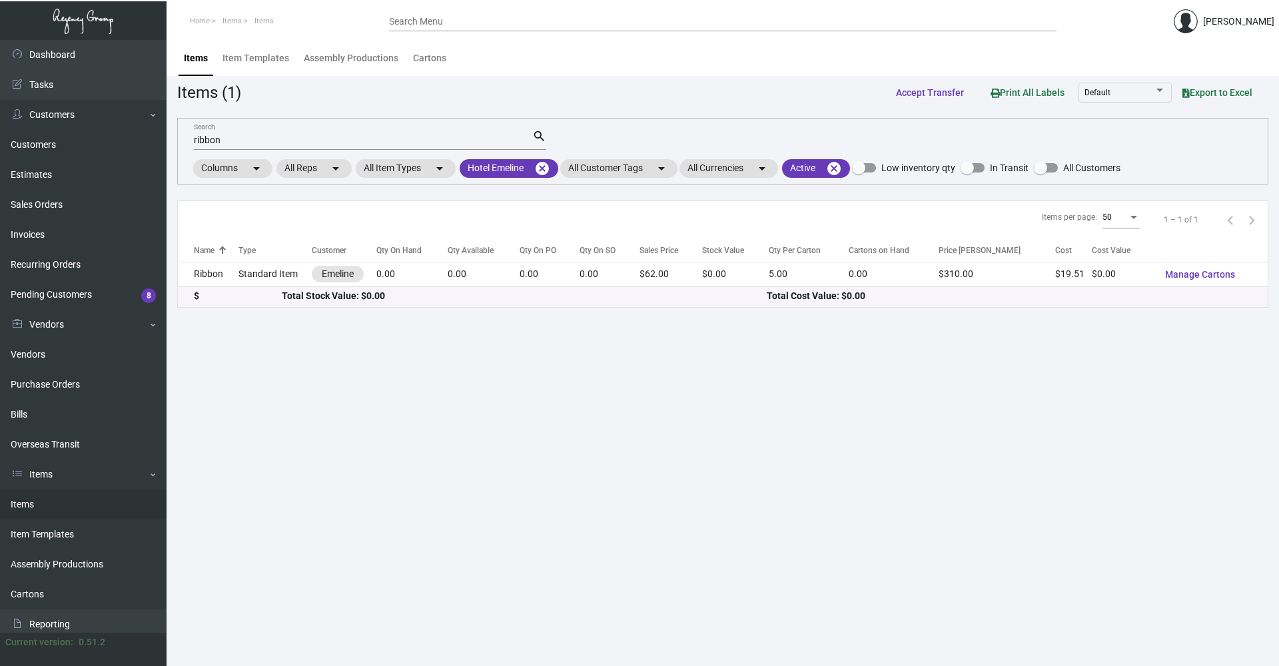
click at [1151, 426] on main "Items Item Templates Assembly Productions Cartons Items (1) Accept Transfer Pri…" at bounding box center [723, 353] width 1112 height 626
click at [300, 137] on input "ribbon" at bounding box center [363, 140] width 338 height 11
click at [768, 532] on main "Items Item Templates Assembly Productions Cartons Items (1) Accept Transfer Pri…" at bounding box center [723, 353] width 1112 height 626
click at [324, 144] on input "ribbon" at bounding box center [363, 140] width 338 height 11
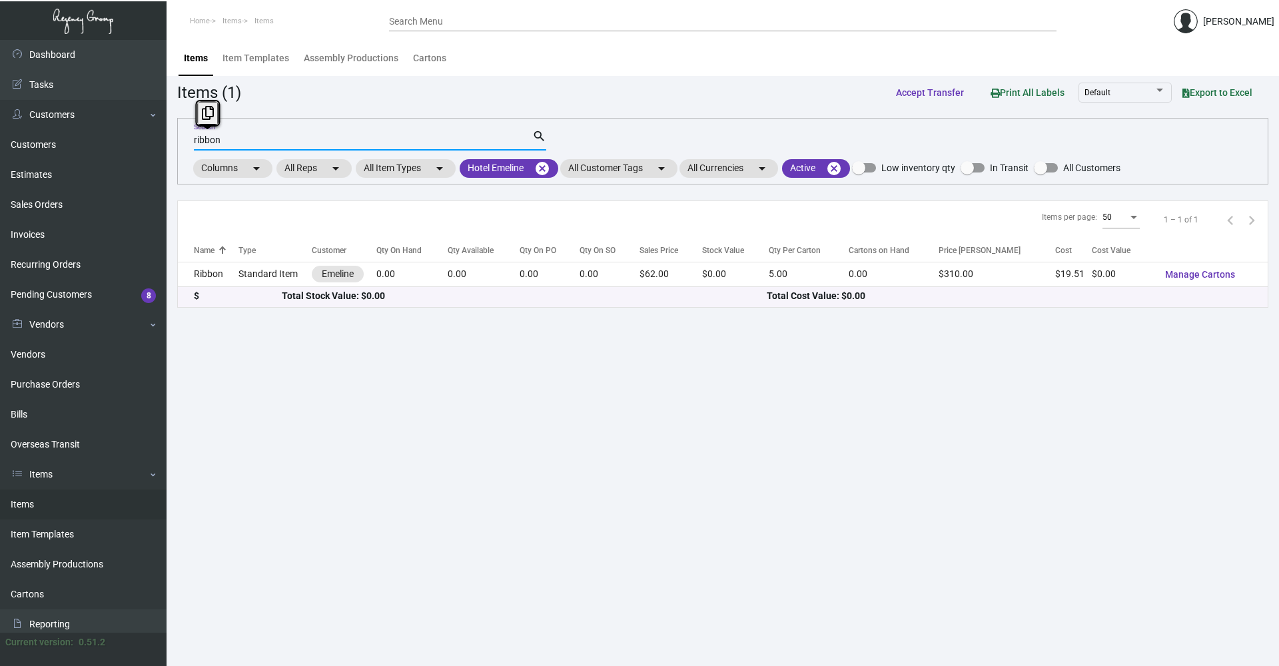
click at [324, 144] on input "ribbon" at bounding box center [363, 140] width 338 height 11
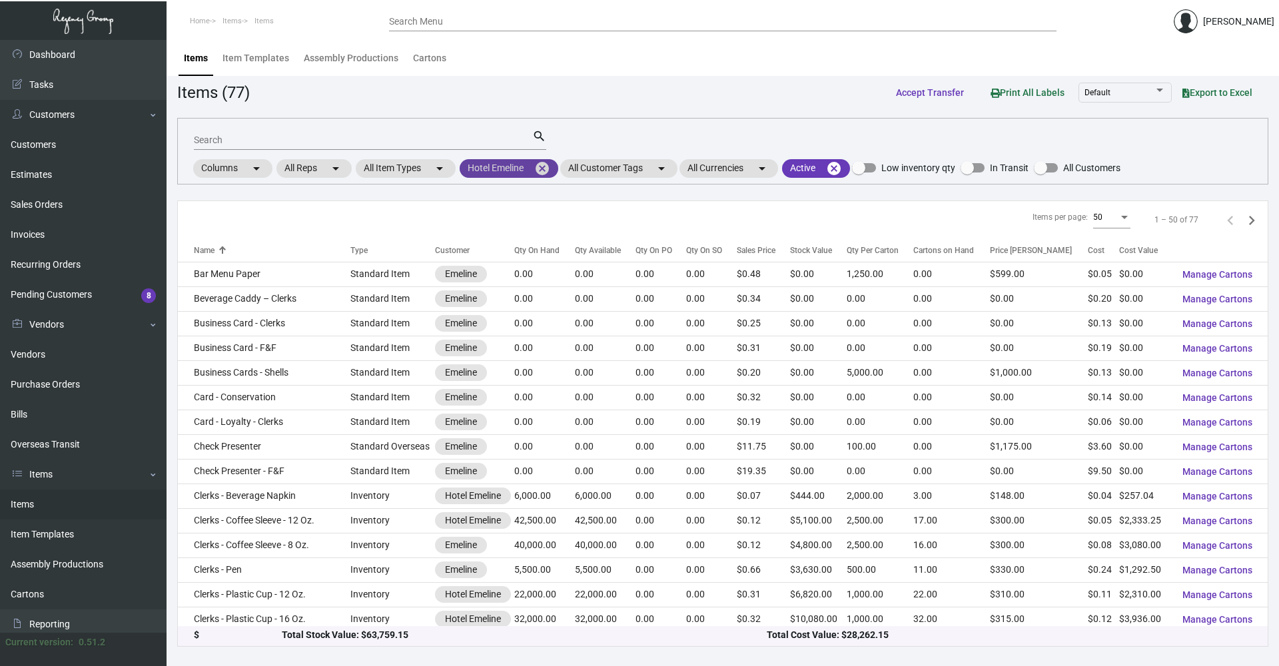
click at [548, 175] on mat-icon "cancel" at bounding box center [542, 169] width 16 height 16
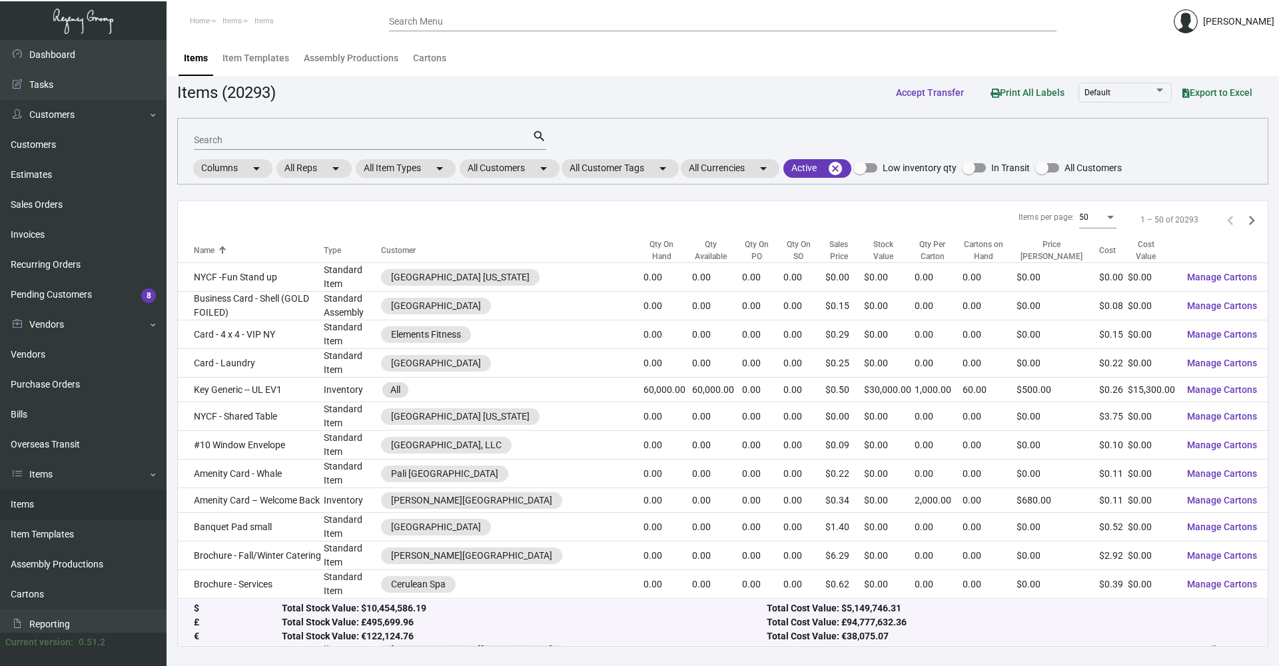
click at [424, 142] on input "Search" at bounding box center [363, 140] width 338 height 11
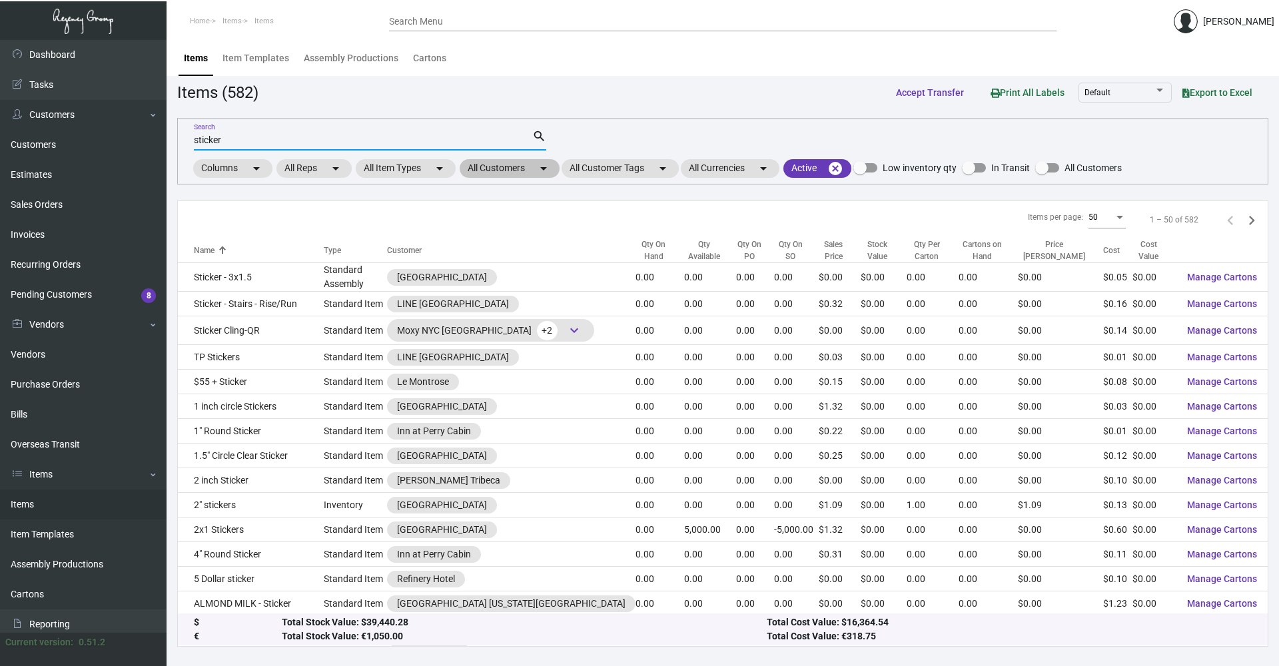
type input "sticker"
click at [472, 169] on mat-chip "All Customers arrow_drop_down" at bounding box center [510, 168] width 100 height 19
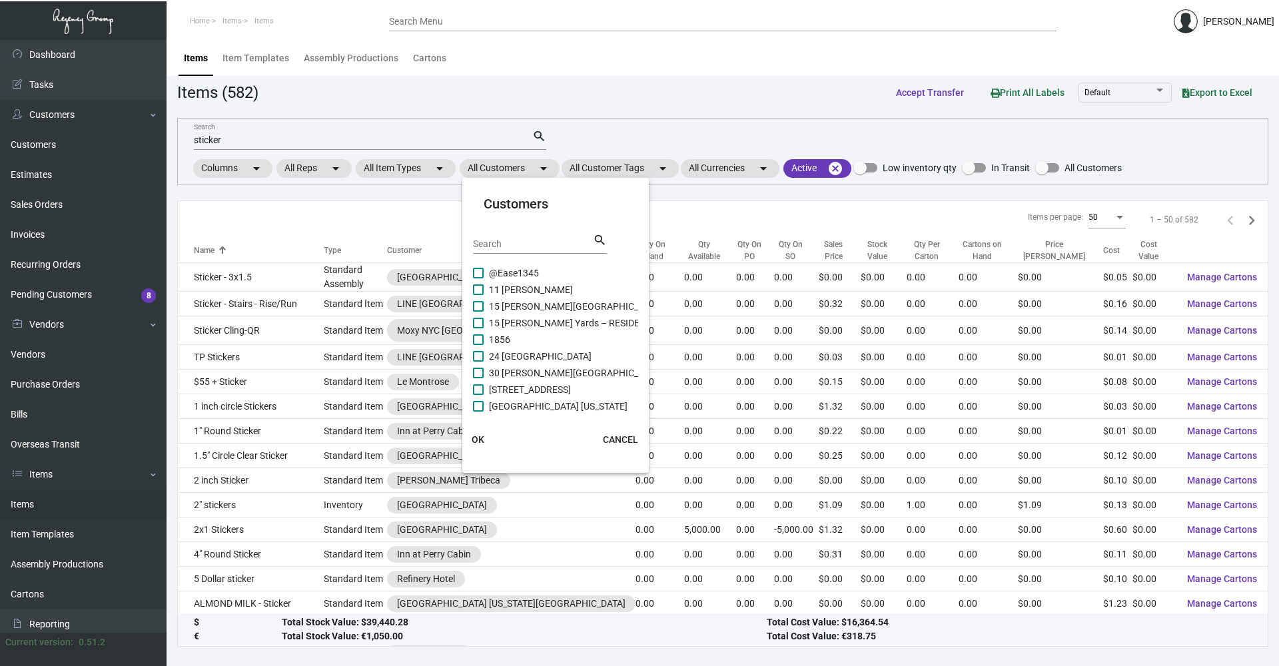
click at [402, 145] on div at bounding box center [639, 333] width 1279 height 666
click at [402, 145] on input "sticker" at bounding box center [363, 140] width 338 height 11
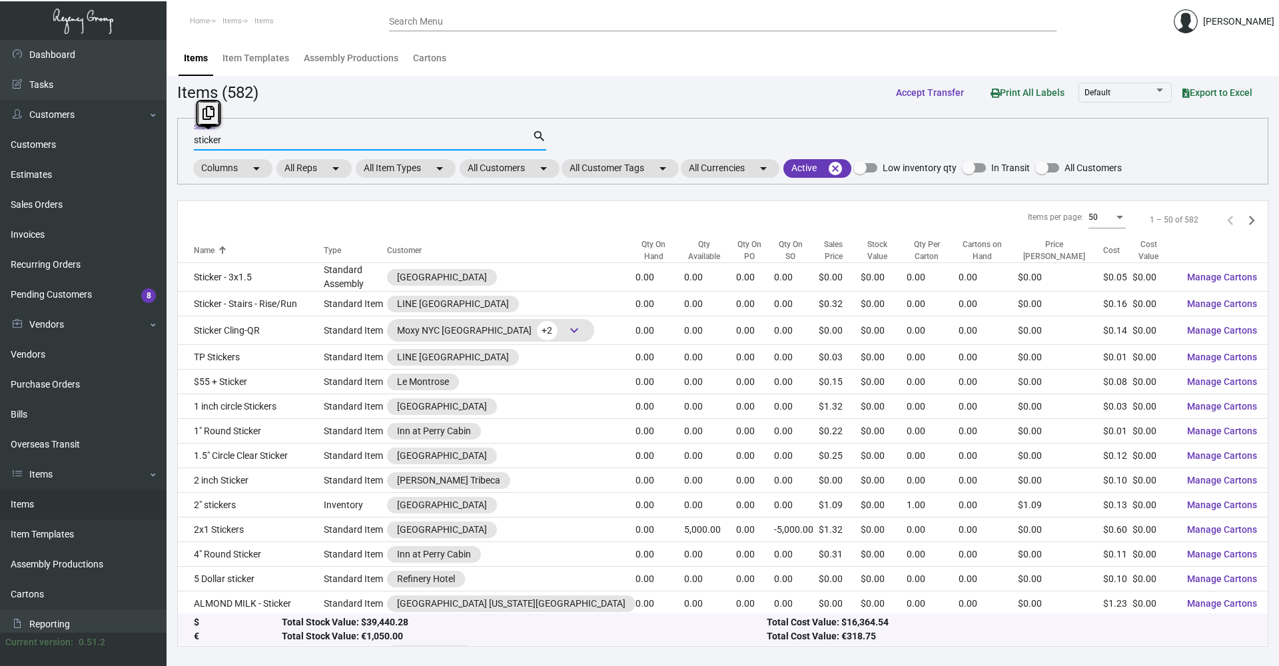
click at [401, 145] on input "sticker" at bounding box center [363, 140] width 338 height 11
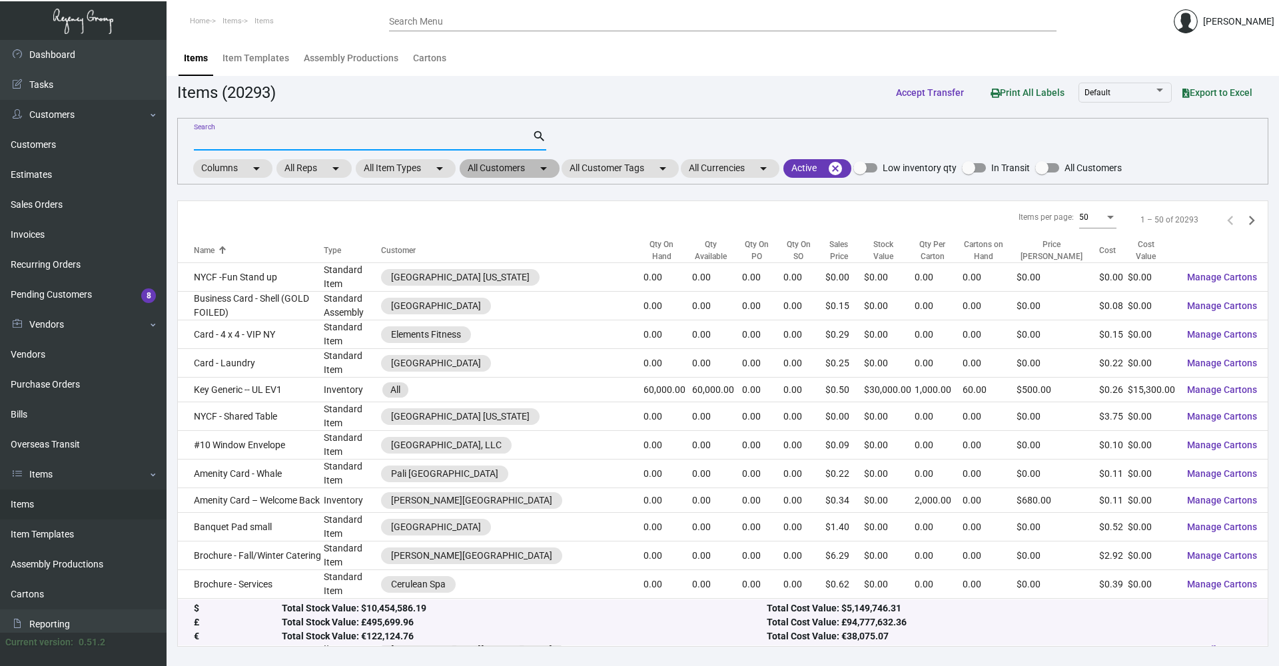
click at [496, 177] on mat-chip "All Customers arrow_drop_down" at bounding box center [510, 168] width 100 height 19
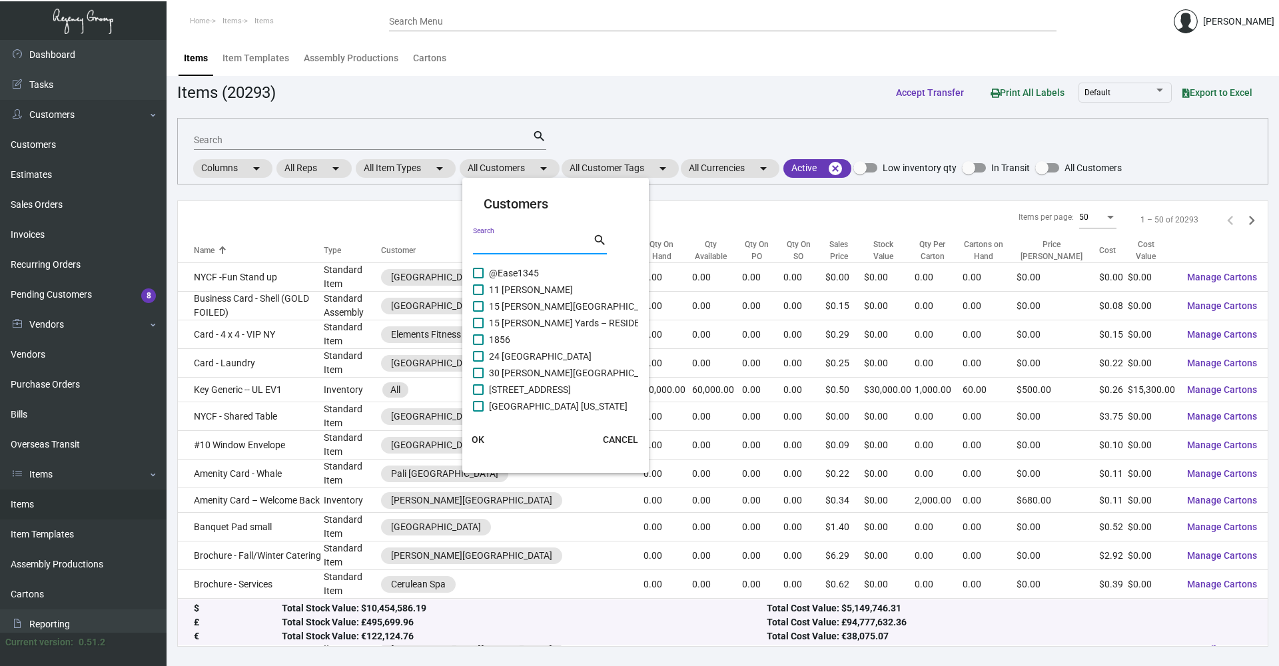
click at [581, 241] on input "Search" at bounding box center [533, 244] width 120 height 11
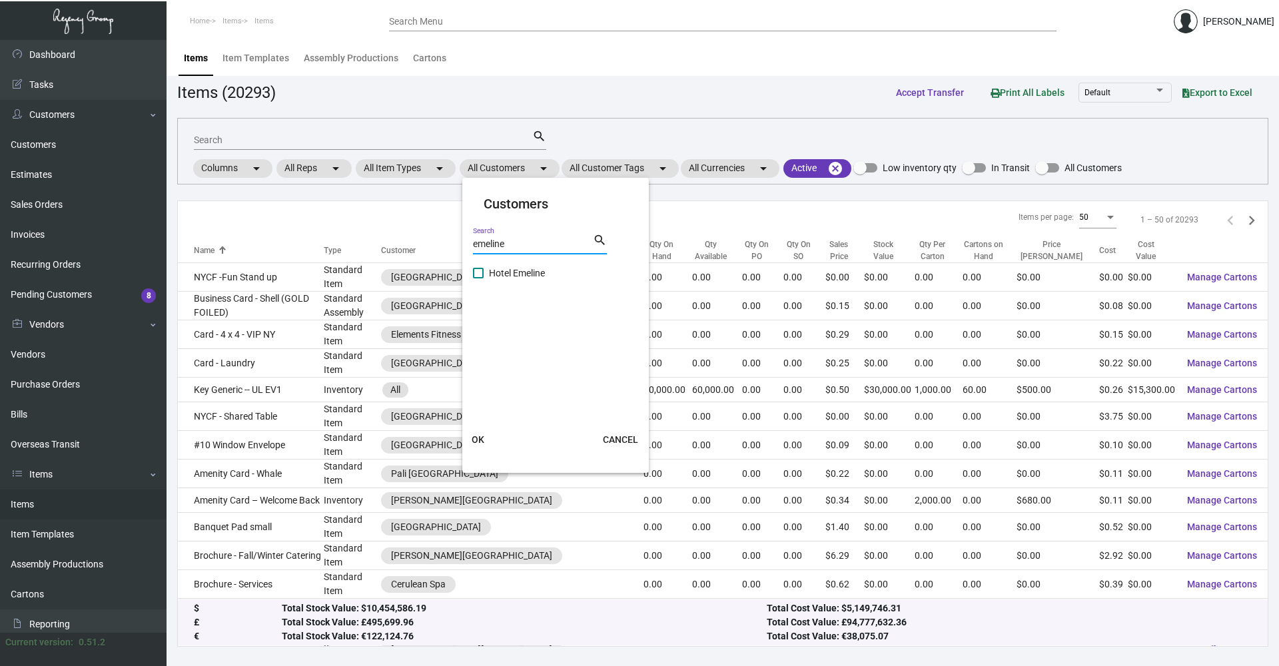
type input "emeline"
click at [534, 273] on span "Hotel Emeline" at bounding box center [517, 273] width 56 height 16
click at [478, 278] on input "Hotel Emeline" at bounding box center [478, 278] width 1 height 1
checkbox input "true"
click at [480, 442] on span "OK" at bounding box center [478, 439] width 13 height 11
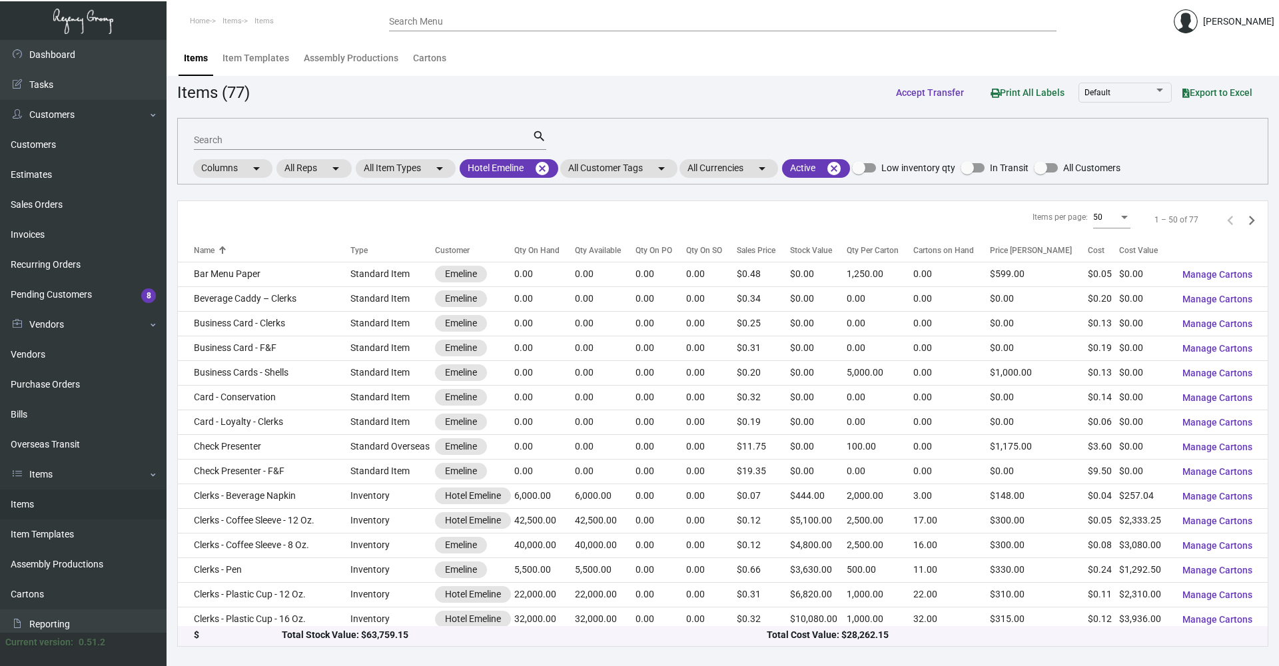
click at [310, 137] on input "Search" at bounding box center [363, 140] width 338 height 11
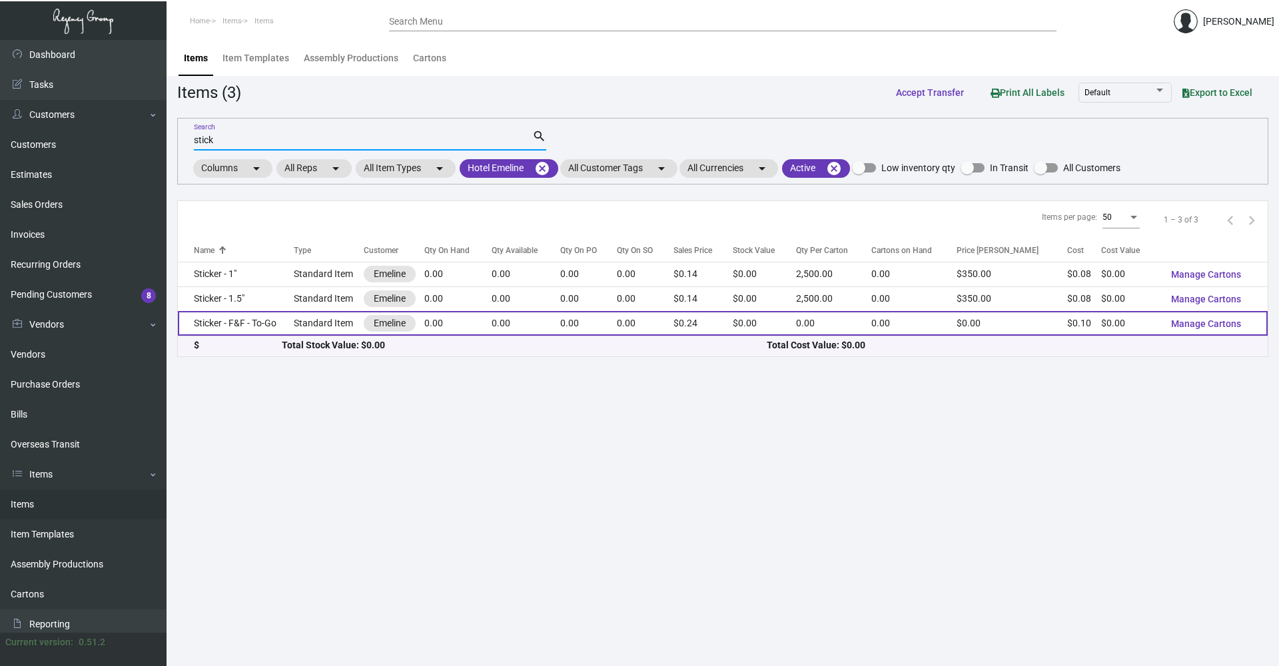
type input "stick"
click at [284, 318] on td "Sticker - F&F - To-Go" at bounding box center [236, 323] width 116 height 25
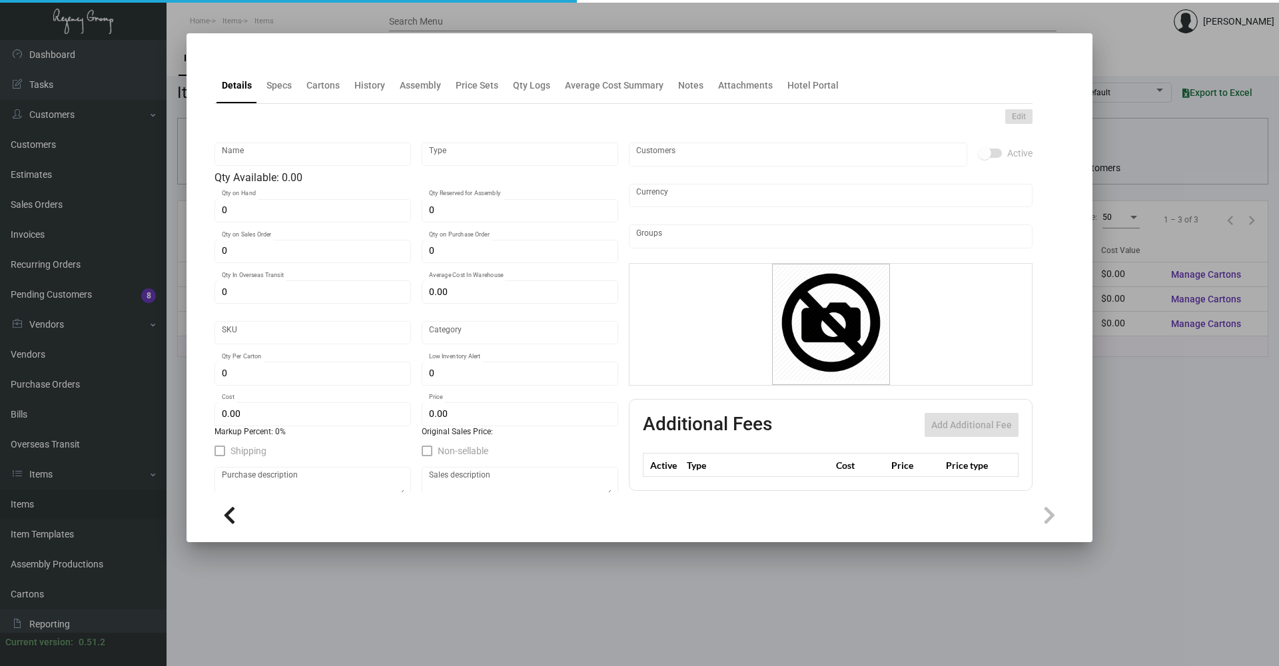
type input "Sticker - F&F - To-Go"
type input "Standard Item"
type input "$ 0.00"
type input "EMLN-stick-51"
type input "Standard"
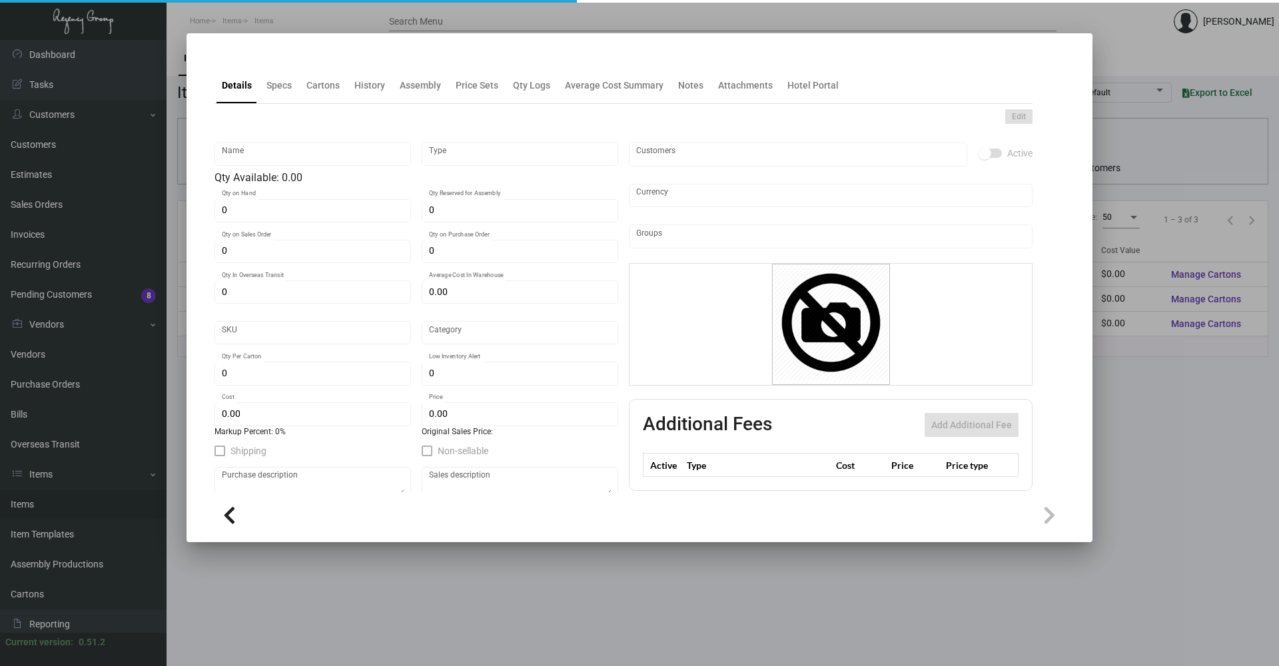
type input "$ 0.10249"
type input "$ 0.24"
checkbox input "true"
type input "United States Dollar $"
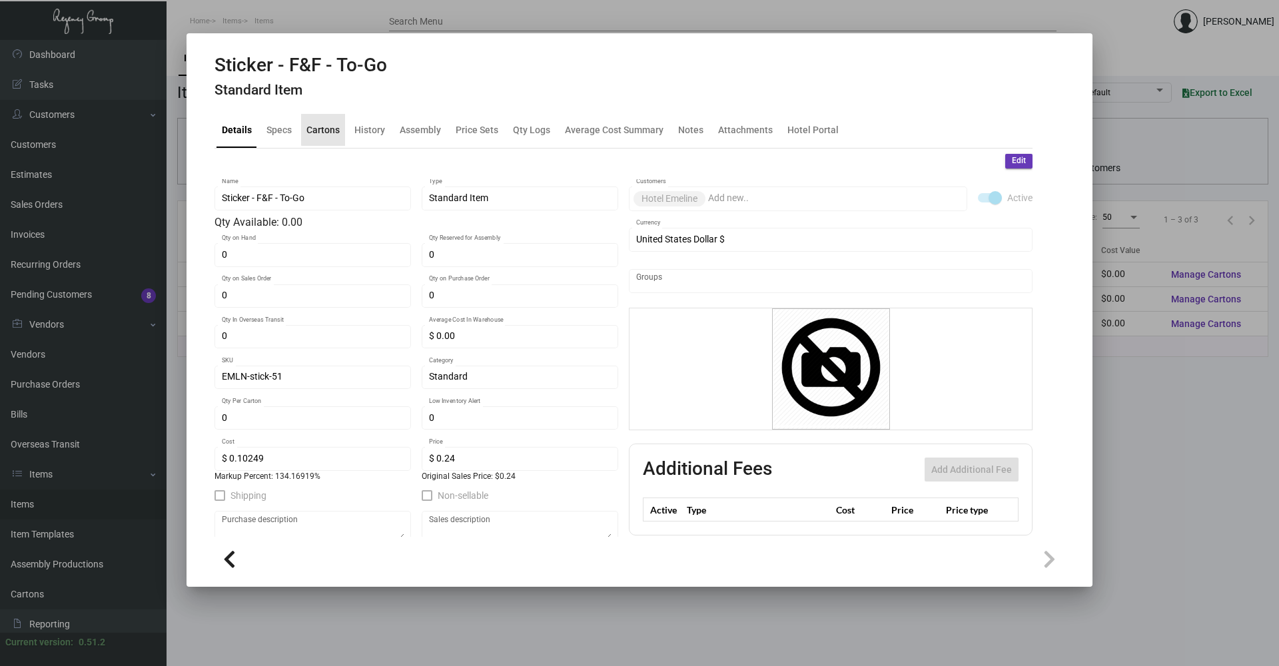
click at [344, 128] on div "Cartons" at bounding box center [323, 130] width 44 height 32
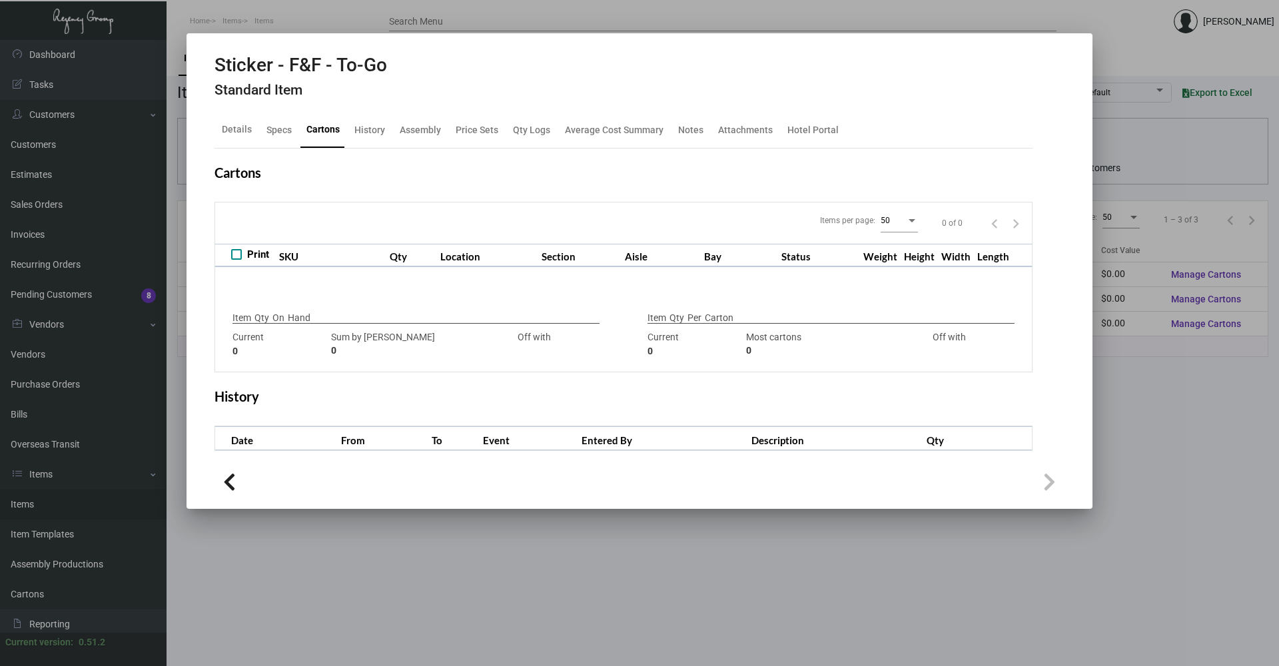
checkbox input "true"
type input "0"
click at [364, 125] on div "History" at bounding box center [369, 130] width 31 height 14
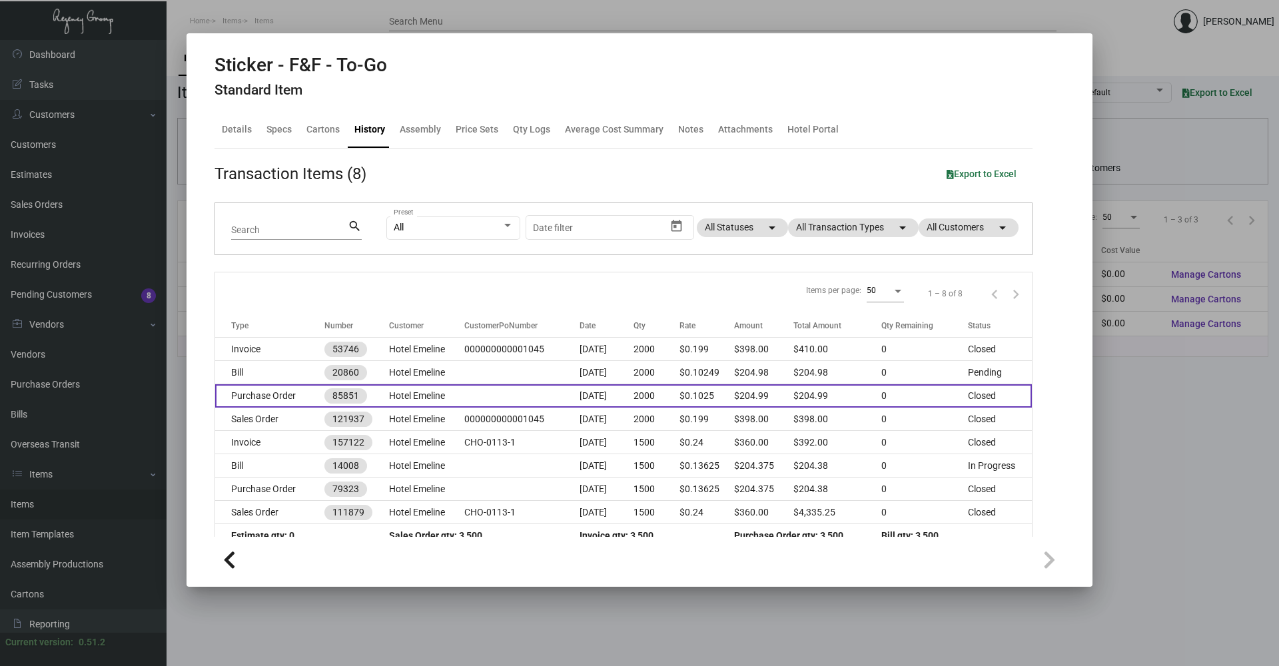
click at [466, 403] on td at bounding box center [521, 395] width 115 height 23
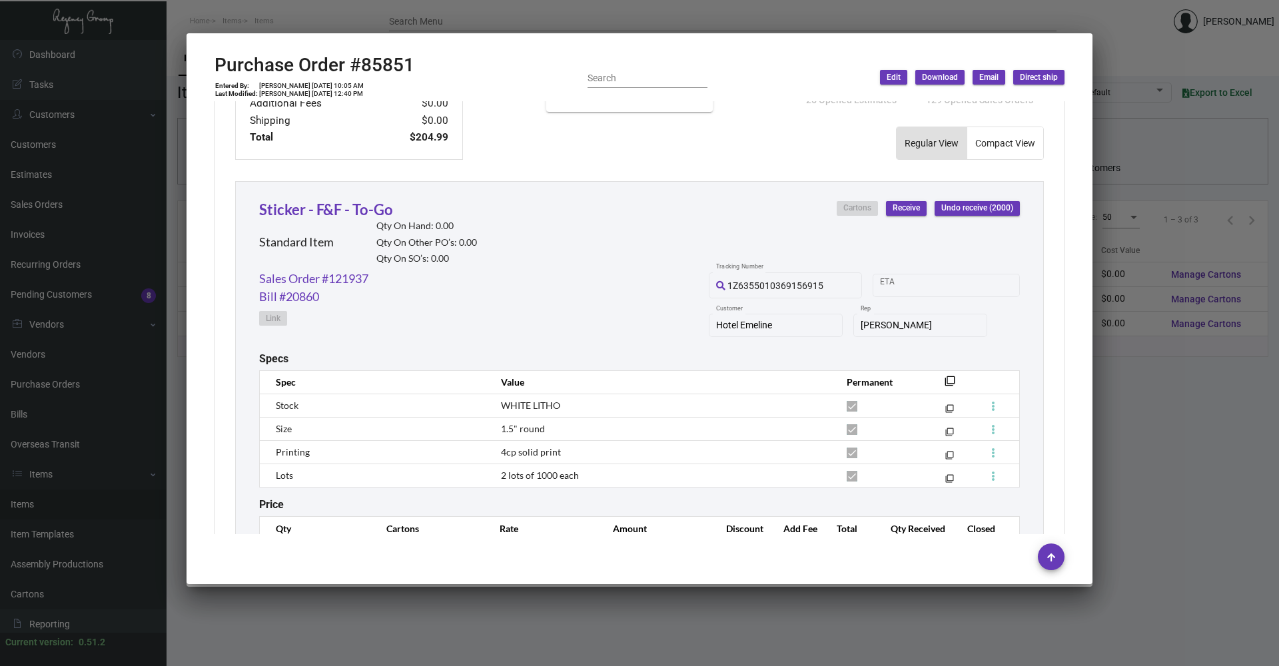
scroll to position [618, 0]
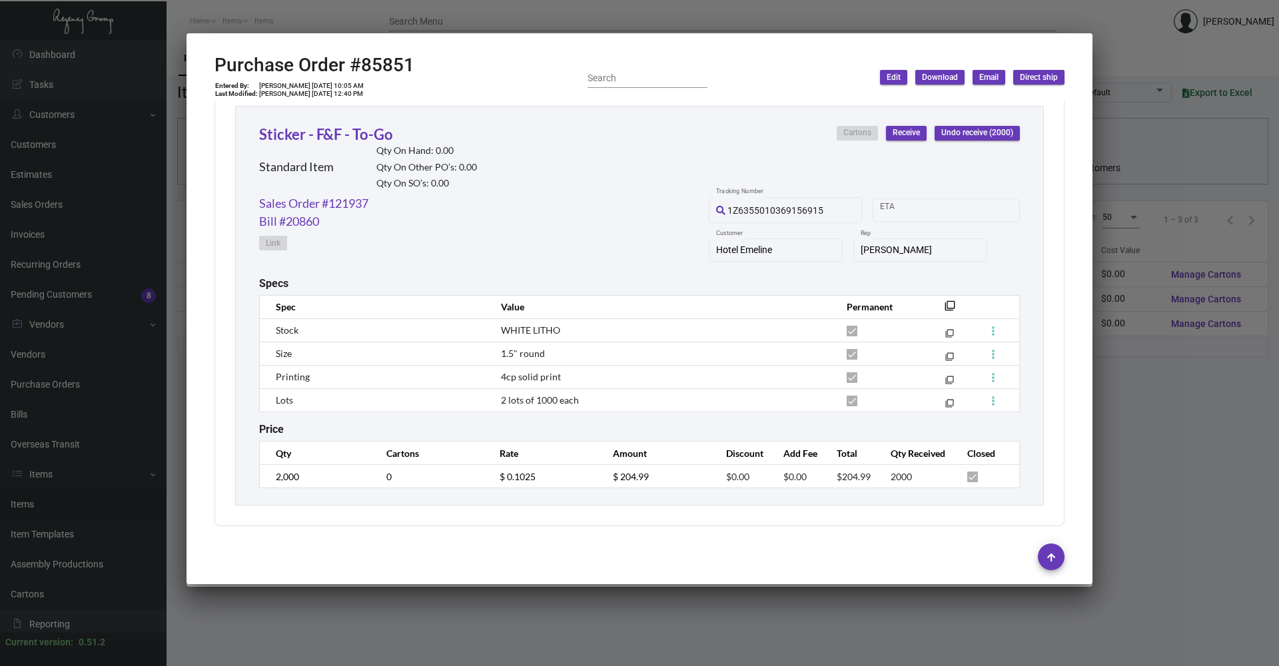
click at [661, 615] on div at bounding box center [639, 333] width 1279 height 666
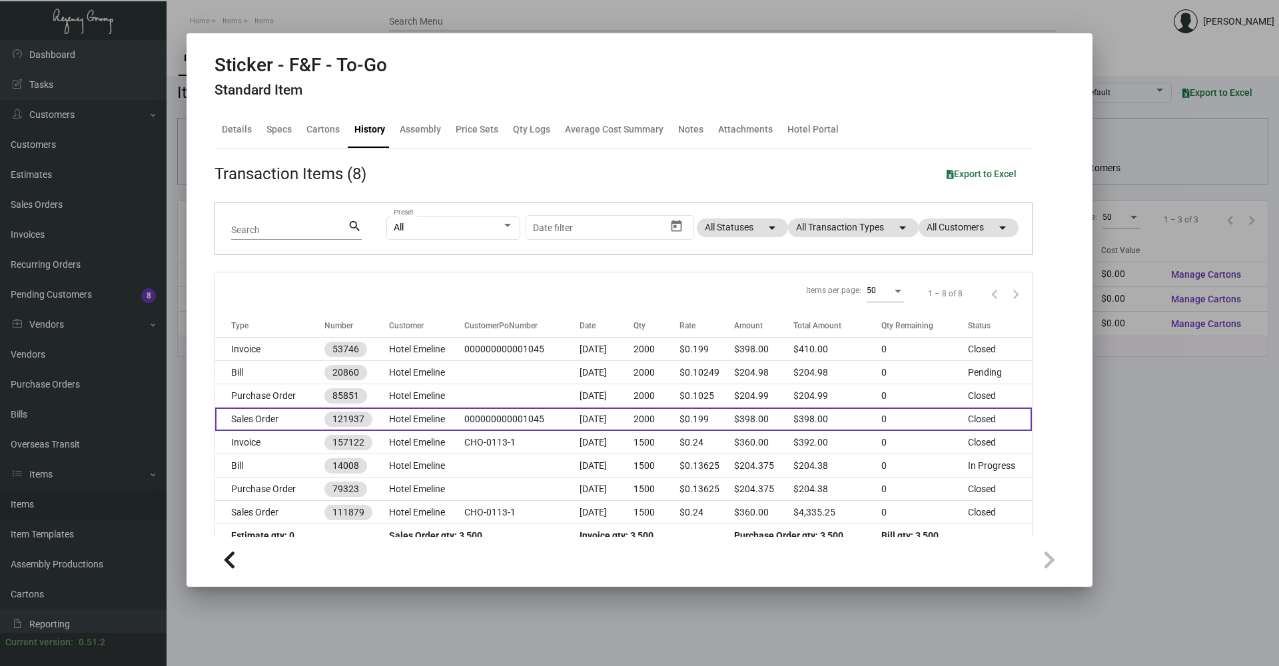
click at [441, 426] on td "Hotel Emeline" at bounding box center [427, 419] width 76 height 23
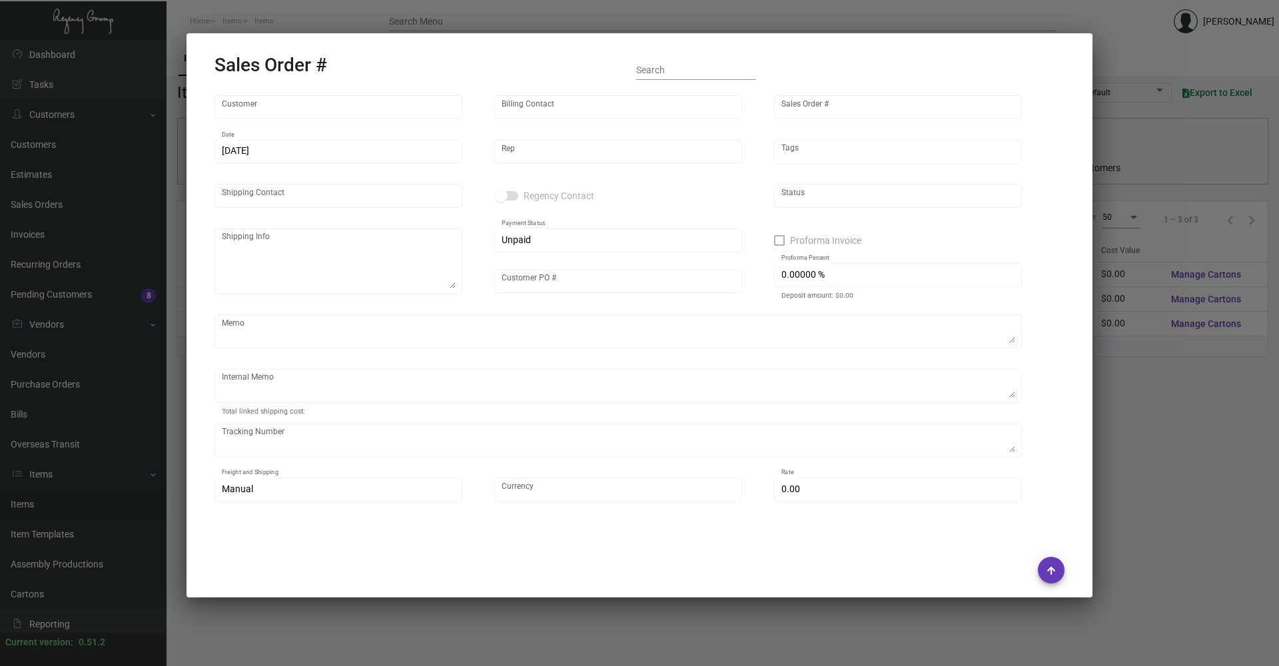
type input "Hotel Emeline"
type input "AP Emeline"
type input "121937"
type input "[DATE]"
type input "[PERSON_NAME]"
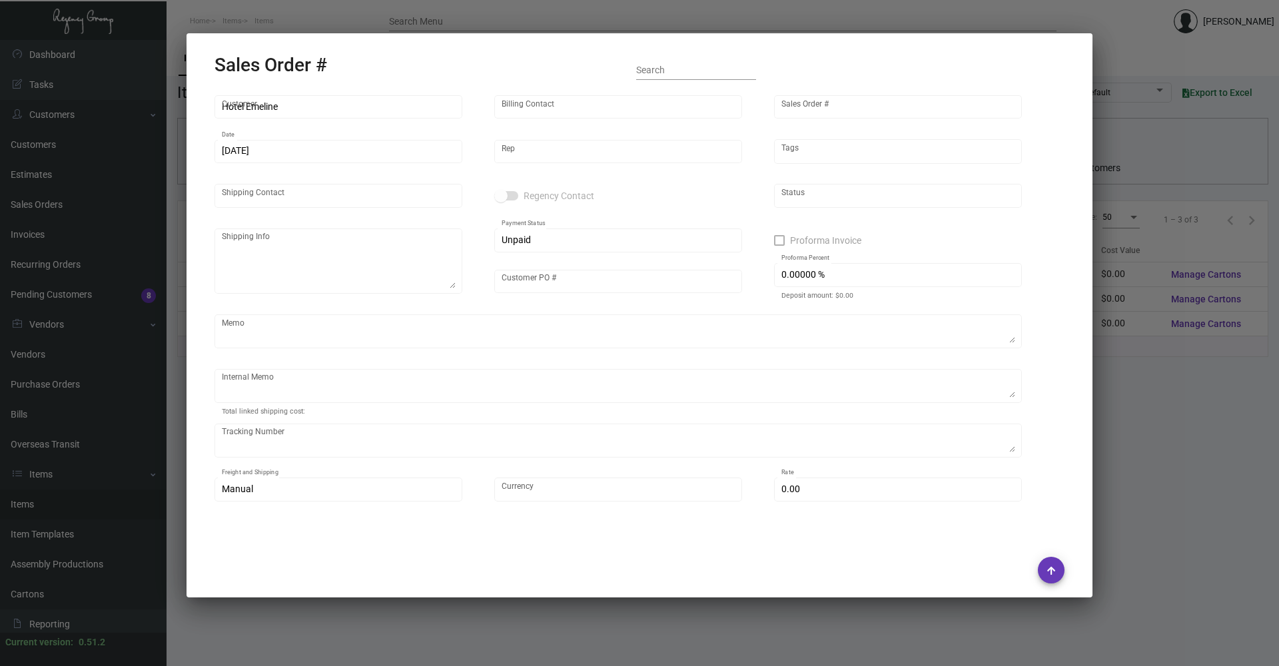
type input "AP Emeline"
type textarea "[PERSON_NAME] [PERSON_NAME] [STREET_ADDRESS]"
type input "000000000001045"
type input "United States Dollar $"
type input "$ 0.00"
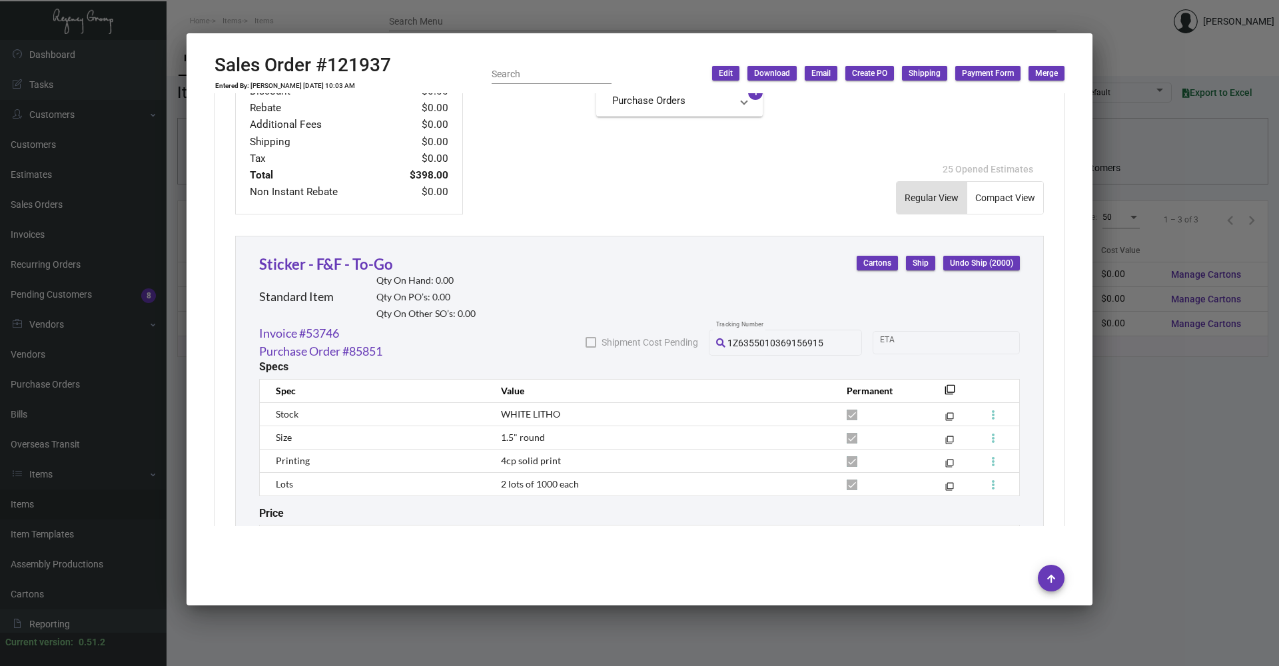
scroll to position [691, 0]
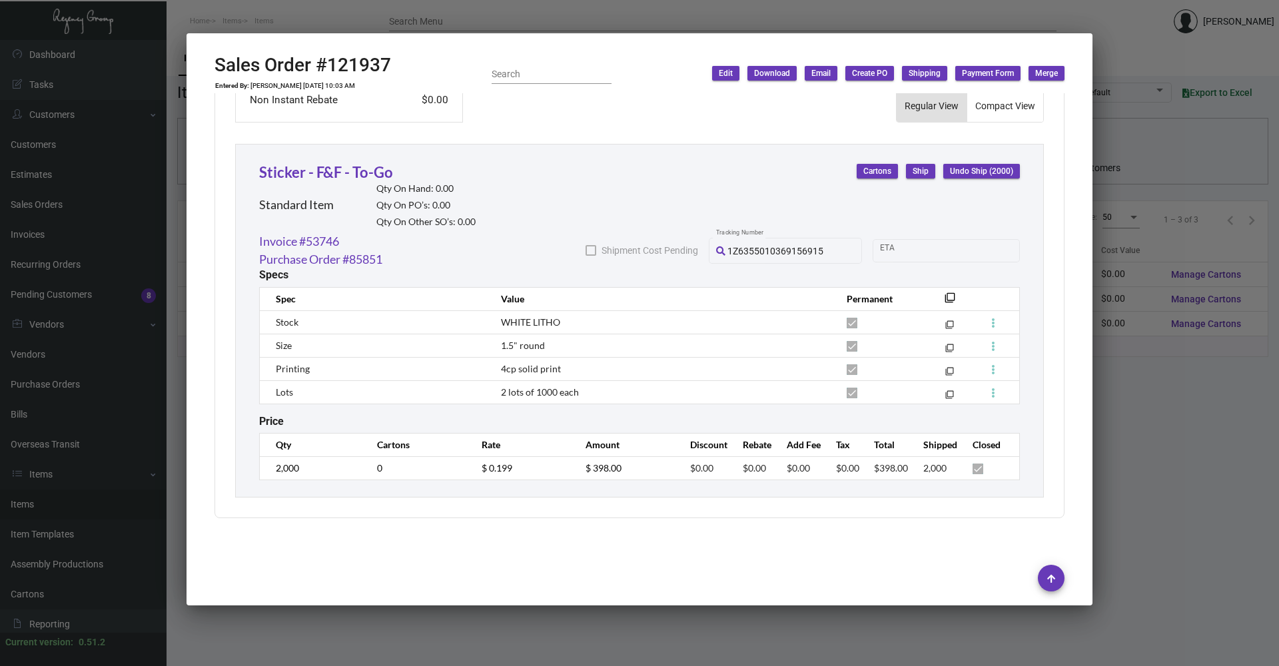
click at [568, 642] on div at bounding box center [639, 333] width 1279 height 666
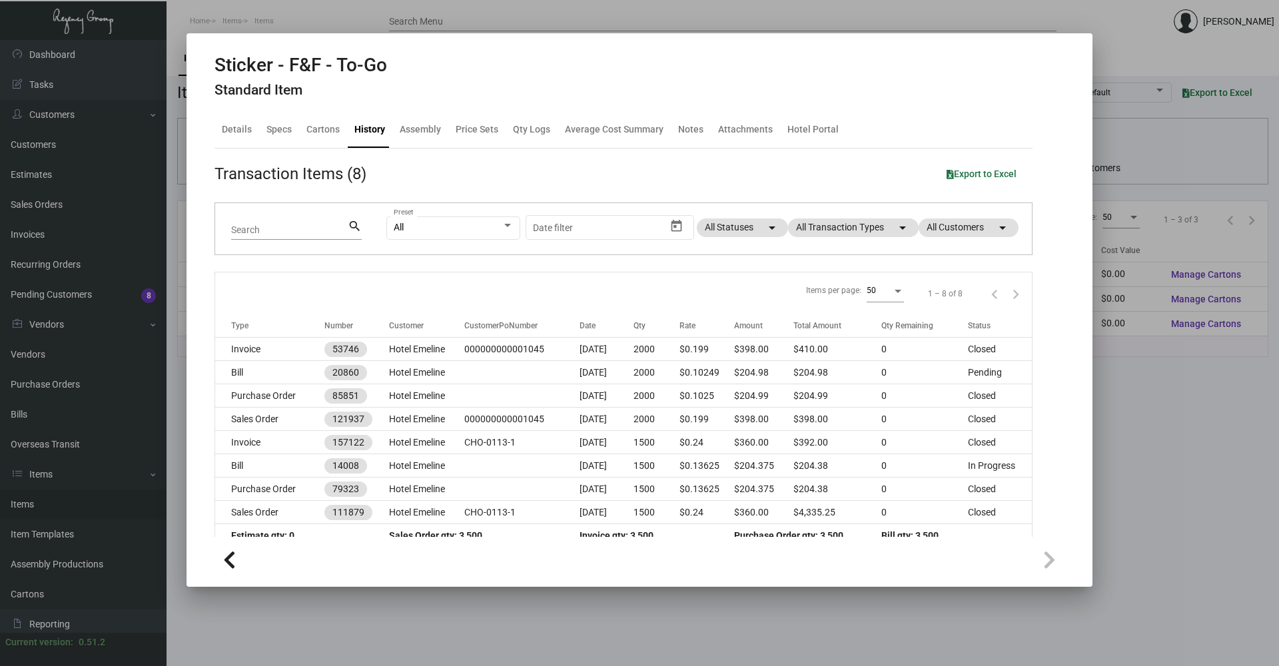
click at [477, 617] on div at bounding box center [639, 333] width 1279 height 666
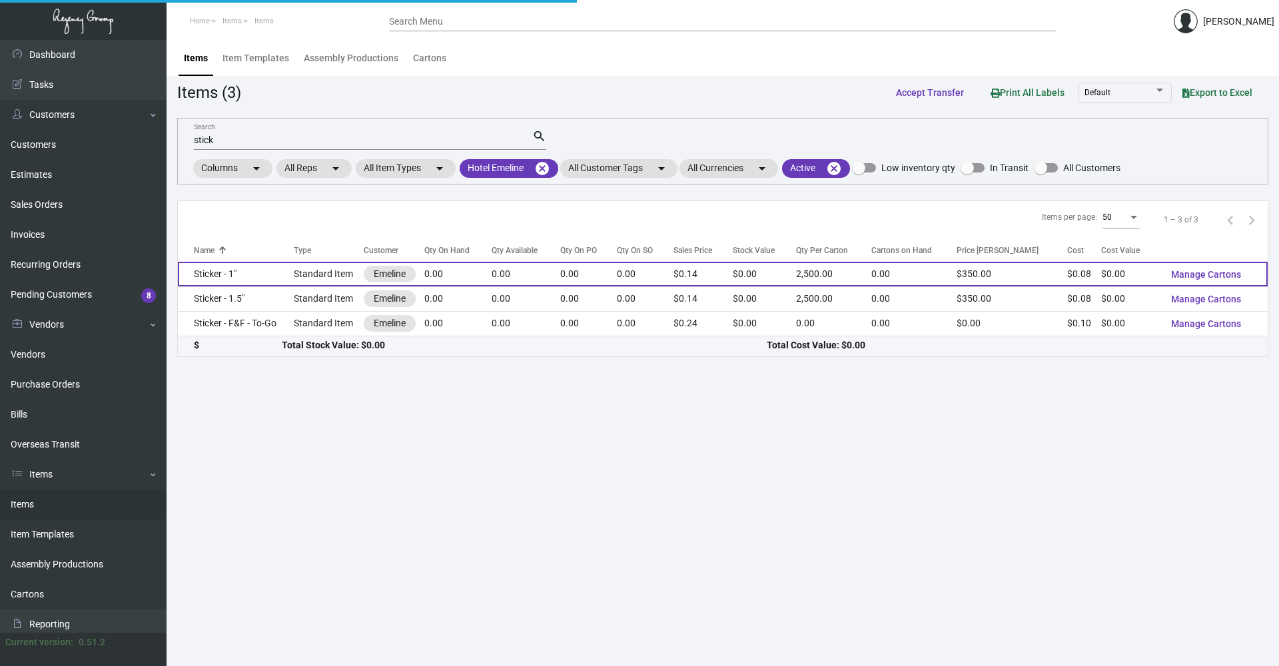
click at [264, 281] on td "Sticker - 1"" at bounding box center [236, 274] width 116 height 25
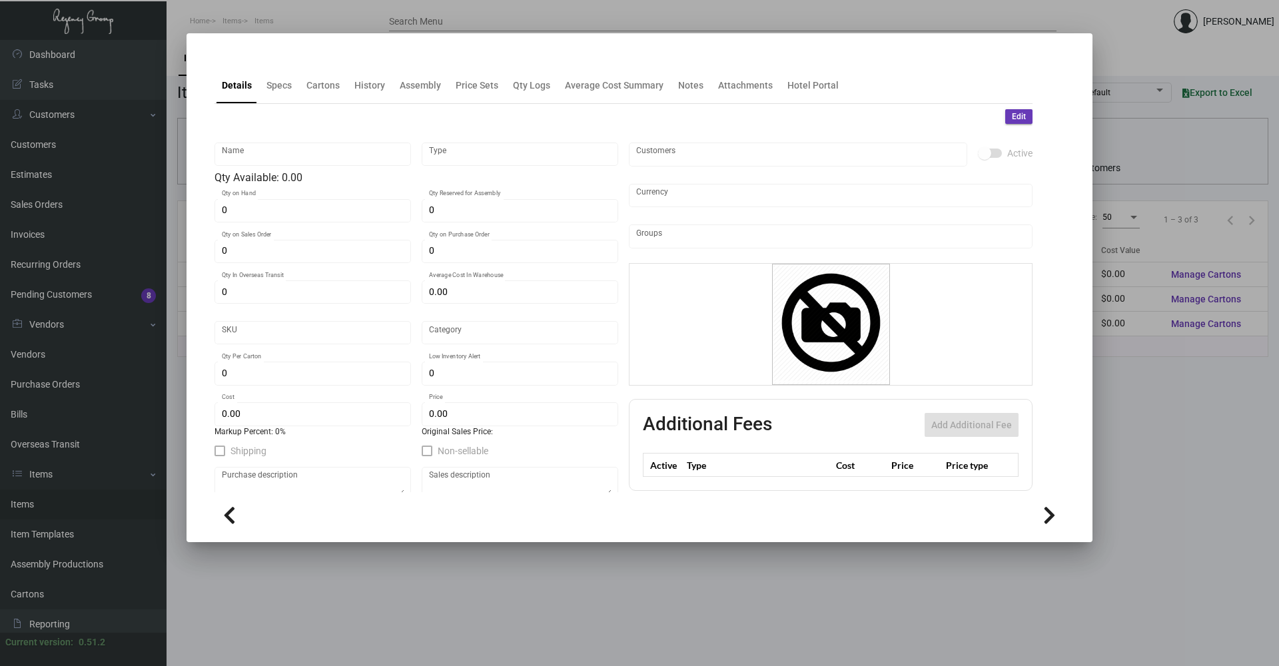
type input "Sticker - 1""
type input "Standard Item"
type input "$ 0.00"
type input "Standard"
type input "2,500"
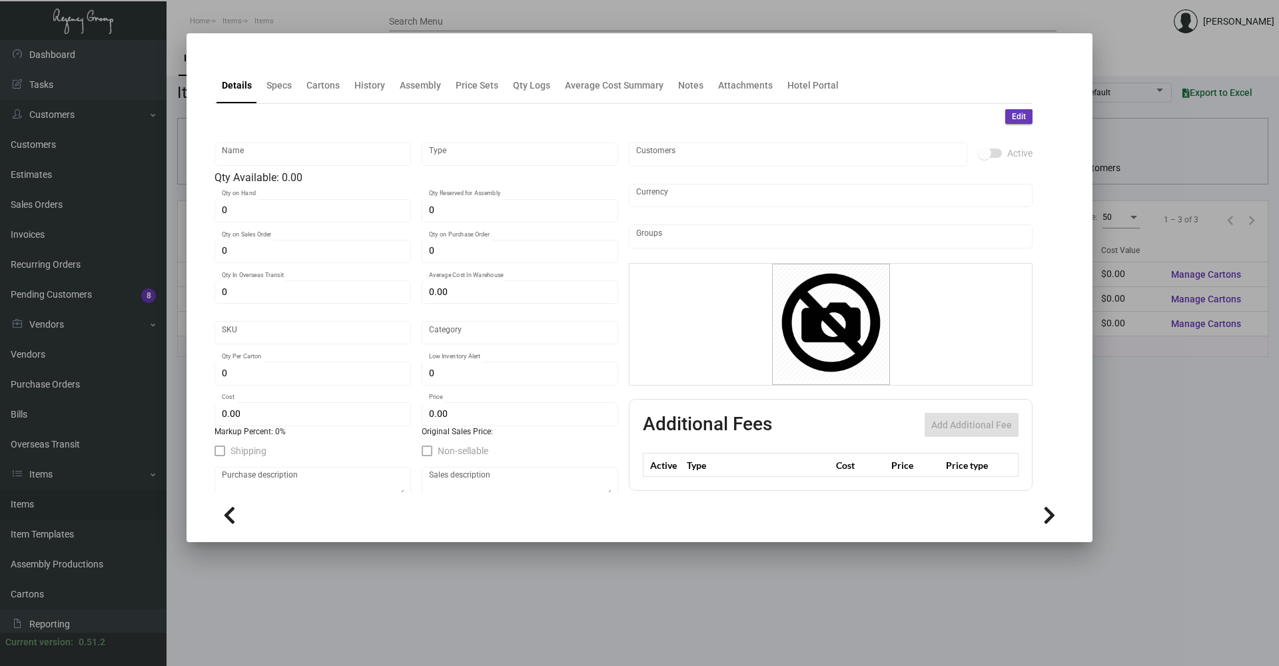
type input "$ 0.08066"
type input "$ 0.14"
checkbox input "true"
type input "United States Dollar $"
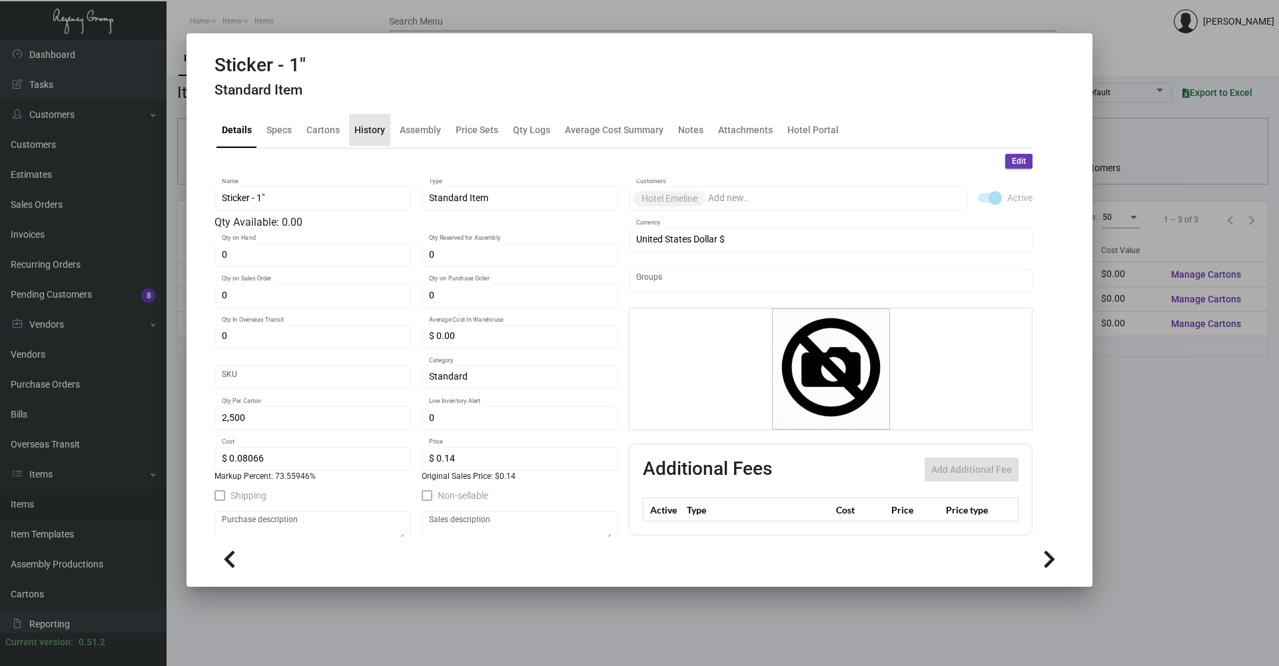
click at [352, 127] on div "History" at bounding box center [369, 130] width 41 height 32
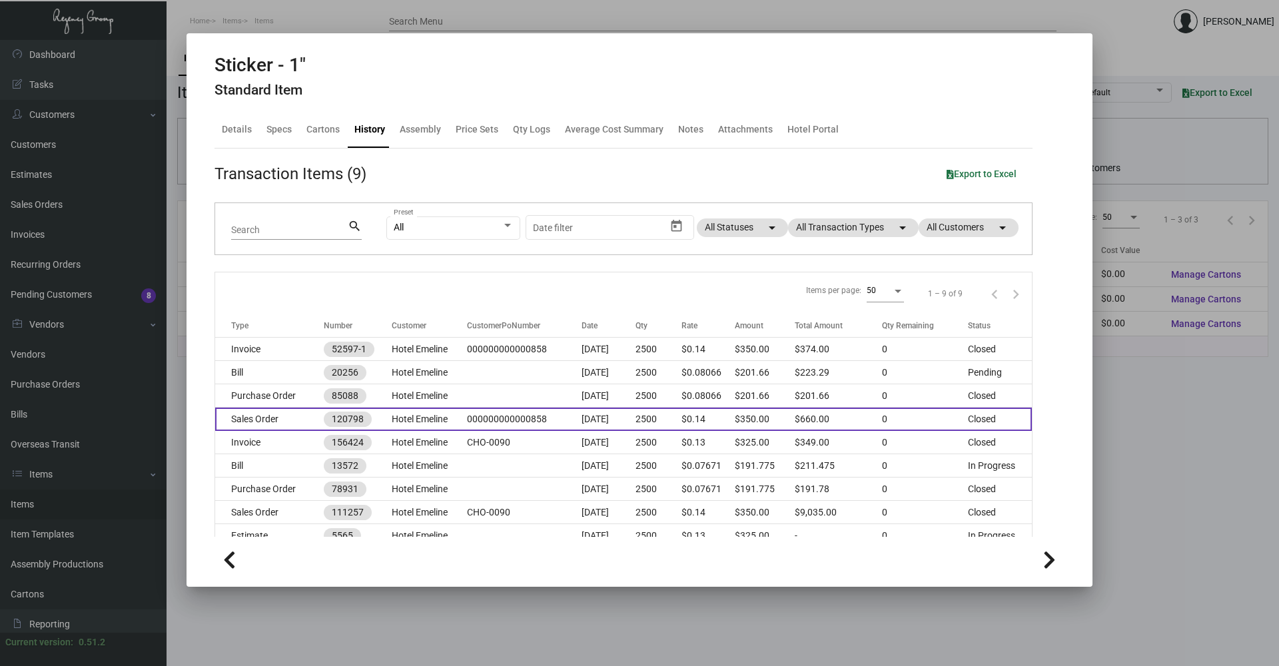
click at [402, 419] on td "Hotel Emeline" at bounding box center [429, 419] width 75 height 23
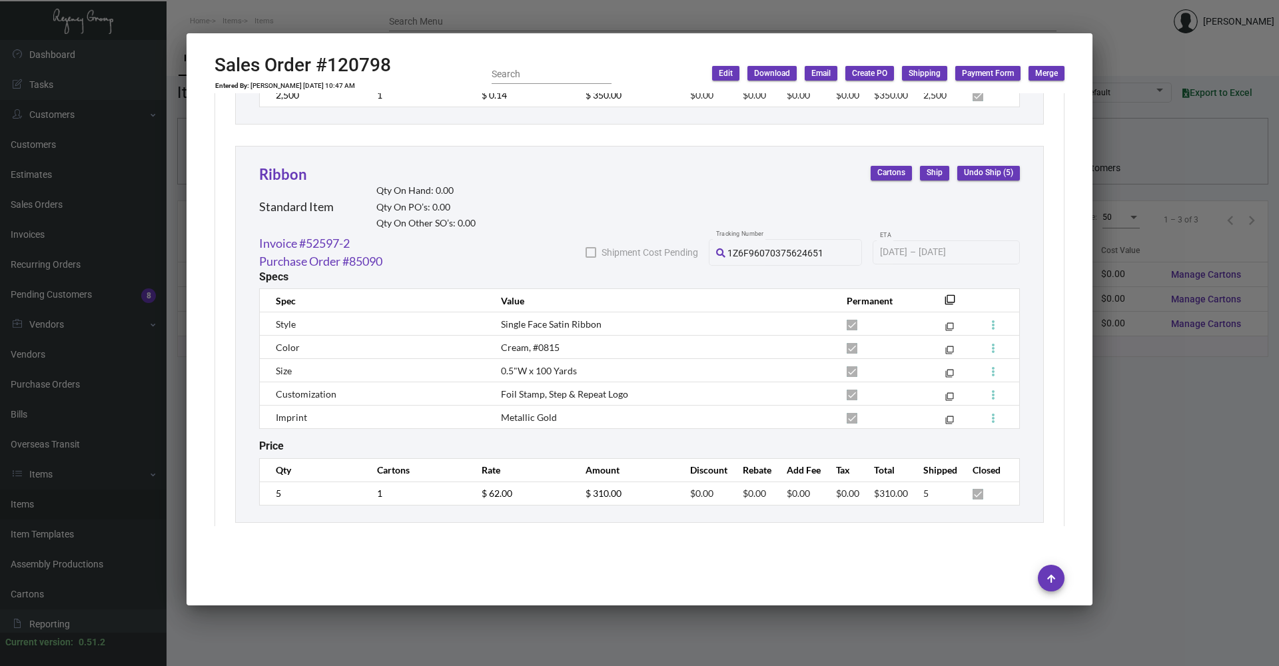
scroll to position [1091, 0]
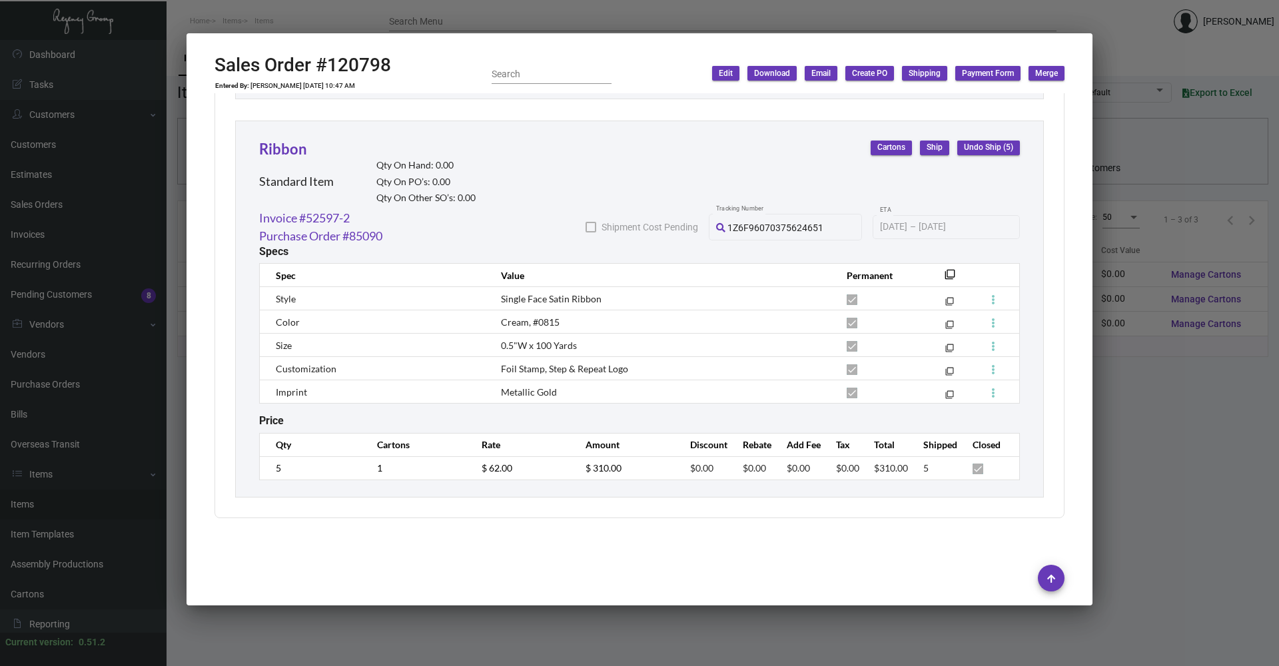
click at [901, 563] on div at bounding box center [640, 578] width 850 height 45
